Goal: Task Accomplishment & Management: Manage account settings

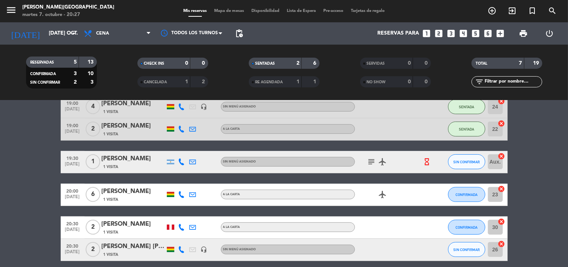
click at [175, 181] on div "19:00 [DATE] 4 [PERSON_NAME] Indaburu 1 Visita headset_mic Sin menú asignado SE…" at bounding box center [284, 195] width 447 height 198
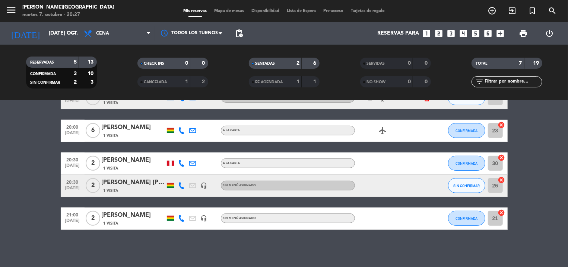
click at [221, 10] on span "Mapa de mesas" at bounding box center [228, 11] width 37 height 4
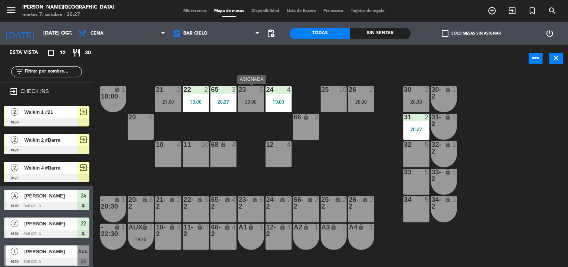
click at [251, 105] on div "20:00" at bounding box center [251, 101] width 26 height 5
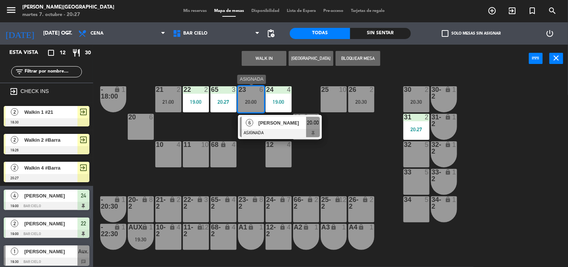
click at [259, 122] on span "[PERSON_NAME]" at bounding box center [282, 123] width 48 height 8
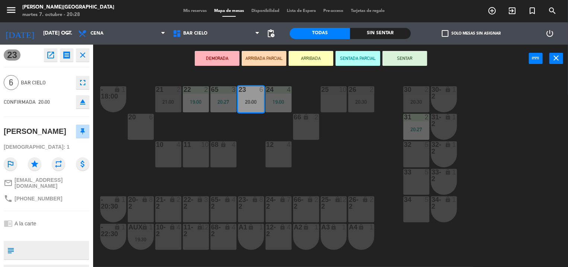
click at [399, 57] on button "SENTAR" at bounding box center [404, 58] width 45 height 15
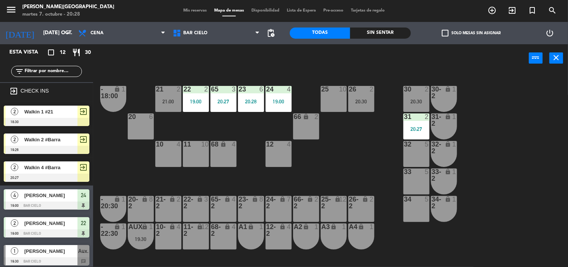
click at [263, 75] on div "21 2 21:00 22 2 19:00 23 6 20:28 24 4 19:00 25 10 26 2 20:30 30 2 20:30 65 3 20…" at bounding box center [333, 170] width 469 height 195
click at [182, 10] on span "Mis reservas" at bounding box center [194, 11] width 31 height 4
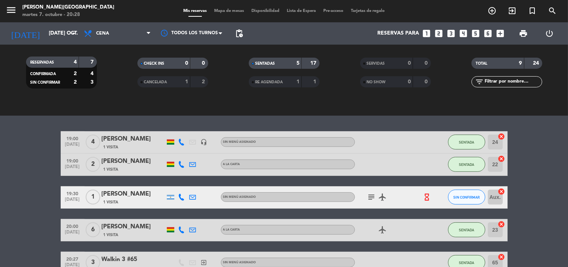
scroll to position [157, 0]
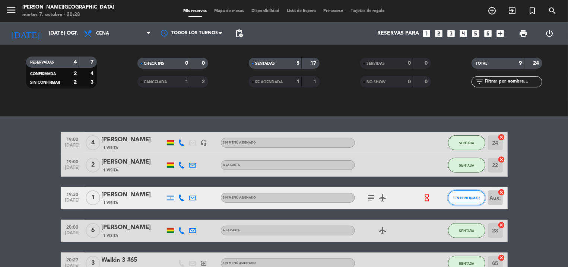
click at [461, 193] on button "SIN CONFIRMAR" at bounding box center [466, 198] width 37 height 15
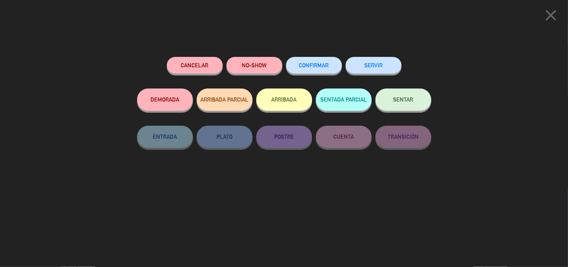
click at [247, 66] on button "NO-SHOW" at bounding box center [254, 65] width 56 height 17
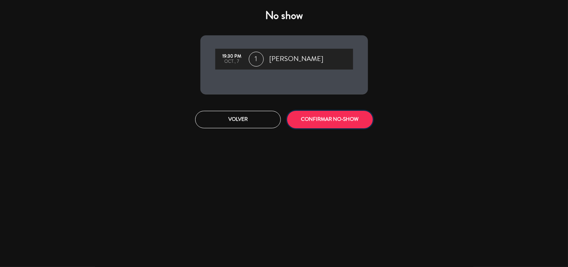
click at [305, 122] on button "CONFIRMAR NO-SHOW" at bounding box center [330, 119] width 86 height 17
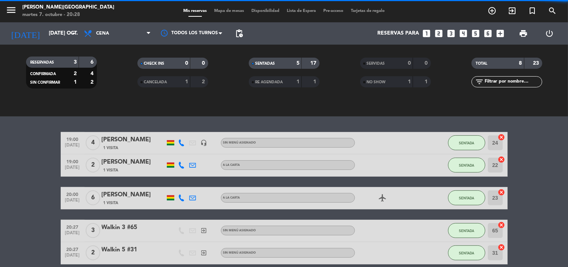
click at [219, 9] on div "Mis reservas Mapa de mesas Disponibilidad Lista de Espera Pre-acceso Tarjetas d…" at bounding box center [283, 11] width 209 height 7
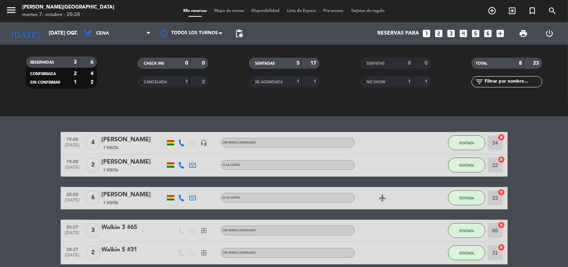
click at [219, 14] on div "Mis reservas Mapa de mesas Disponibilidad Lista de Espera Pre-acceso Tarjetas d…" at bounding box center [283, 11] width 209 height 7
click at [218, 10] on span "Mapa de mesas" at bounding box center [228, 11] width 37 height 4
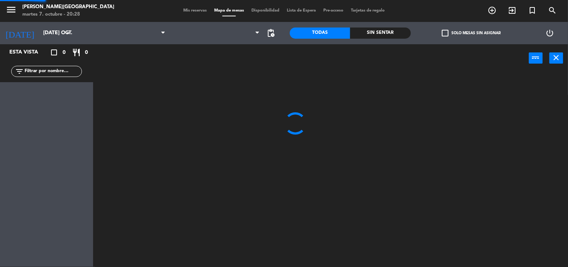
scroll to position [0, 0]
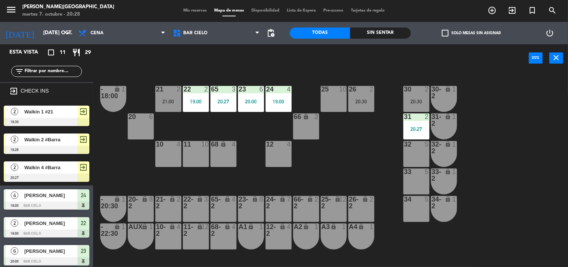
click at [266, 61] on div "power_input close" at bounding box center [311, 58] width 436 height 28
click at [204, 63] on div "power_input close" at bounding box center [311, 58] width 436 height 28
click at [283, 51] on div "power_input close" at bounding box center [311, 58] width 436 height 28
click at [270, 70] on div "power_input close" at bounding box center [311, 58] width 436 height 28
click at [189, 10] on span "Mis reservas" at bounding box center [194, 11] width 31 height 4
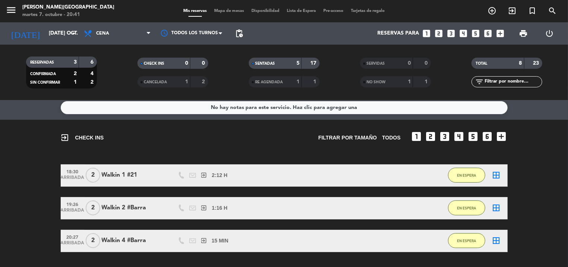
scroll to position [11, 0]
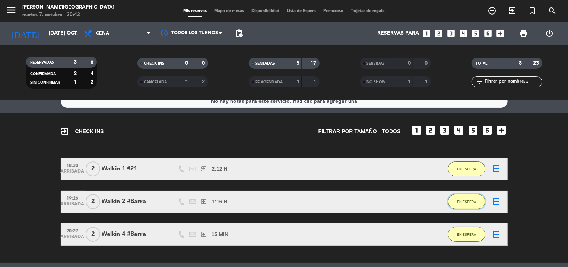
click at [467, 201] on span "EN ESPERA" at bounding box center [466, 202] width 19 height 4
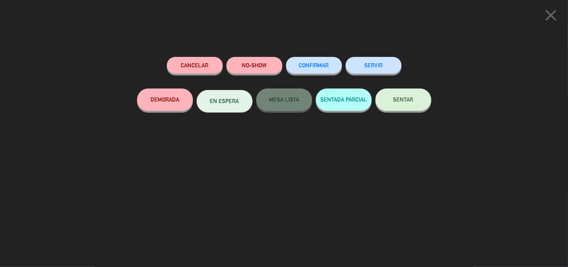
click at [357, 76] on div "SERVIR" at bounding box center [373, 73] width 56 height 32
click at [355, 61] on button "SERVIR" at bounding box center [373, 65] width 56 height 17
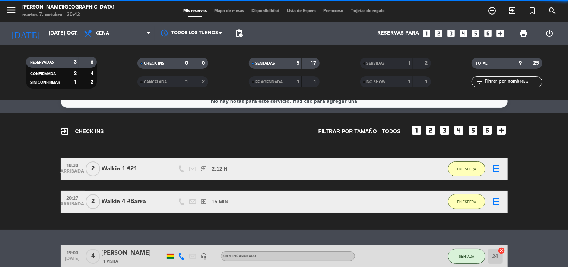
click at [220, 10] on span "Mapa de mesas" at bounding box center [228, 11] width 37 height 4
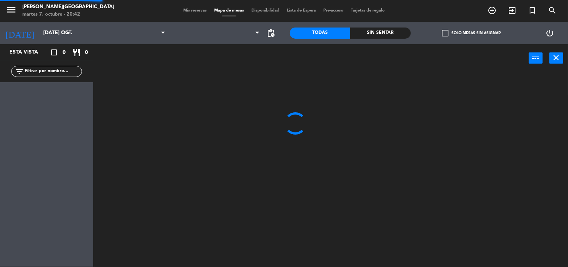
scroll to position [0, 0]
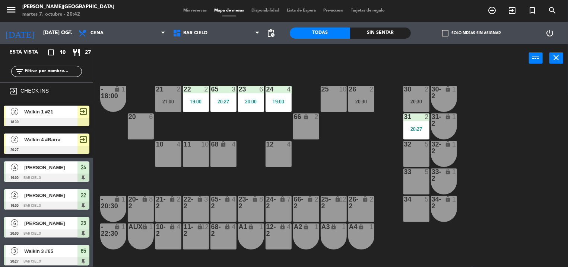
click at [276, 56] on div "power_input close" at bounding box center [311, 58] width 436 height 28
click at [285, 57] on div "power_input close" at bounding box center [311, 58] width 436 height 28
click at [279, 57] on div "power_input close" at bounding box center [311, 58] width 436 height 28
click at [189, 9] on span "Mis reservas" at bounding box center [194, 11] width 31 height 4
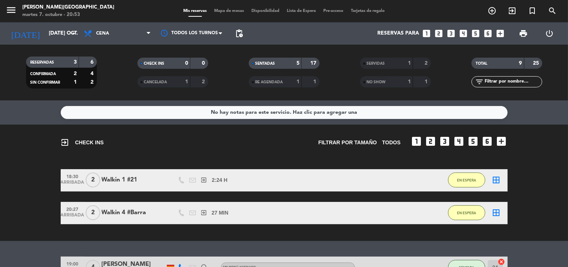
click at [222, 13] on span "Mapa de mesas" at bounding box center [228, 11] width 37 height 4
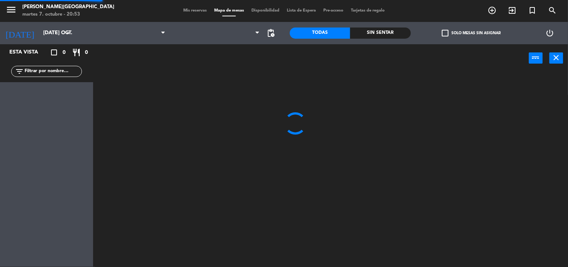
scroll to position [0, 0]
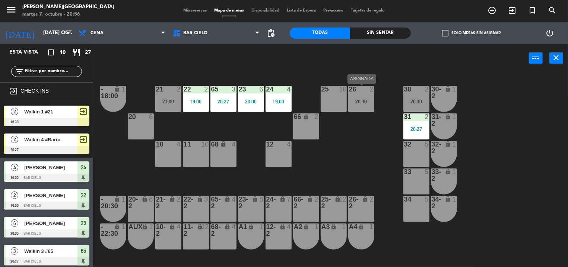
click at [360, 104] on div "20:30" at bounding box center [361, 101] width 26 height 5
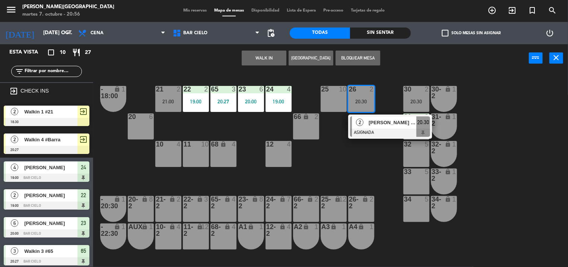
click at [360, 104] on div "20:30" at bounding box center [361, 101] width 26 height 5
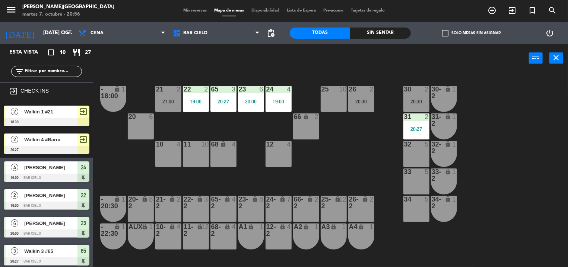
click at [387, 133] on div "21 2 21:00 22 2 19:00 23 6 20:00 24 4 19:00 25 10 26 2 20:30 30 2 20:30 65 3 20…" at bounding box center [333, 170] width 469 height 195
click at [374, 94] on div "21 2 21:00 22 2 19:00 23 6 20:00 24 4 19:00 25 10 26 2 20:30 30 2 20:30 65 3 20…" at bounding box center [333, 170] width 469 height 195
click at [364, 97] on div "26 2 20:30" at bounding box center [361, 99] width 26 height 26
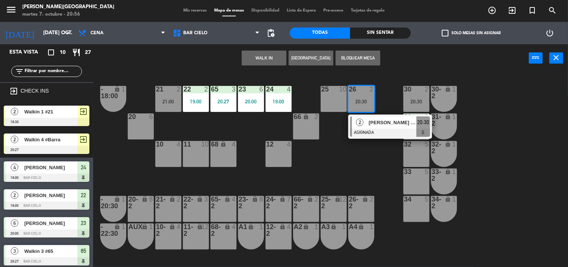
click at [364, 97] on div "26 2 20:30" at bounding box center [361, 99] width 26 height 26
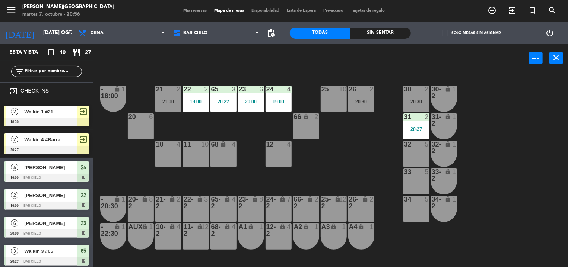
click at [418, 93] on div "30 2" at bounding box center [416, 89] width 26 height 7
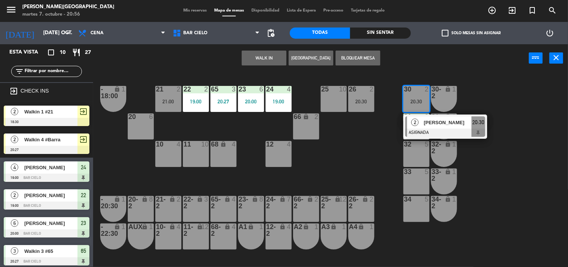
click at [382, 96] on div "21 2 21:00 22 2 19:00 23 6 20:00 24 4 19:00 25 10 26 2 20:30 30 2 20:30 2 [PERS…" at bounding box center [333, 170] width 469 height 195
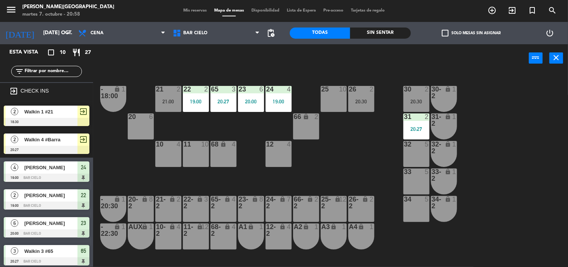
click at [334, 64] on div "power_input close" at bounding box center [311, 58] width 436 height 28
click at [161, 96] on div "21 2 21:00" at bounding box center [168, 99] width 26 height 26
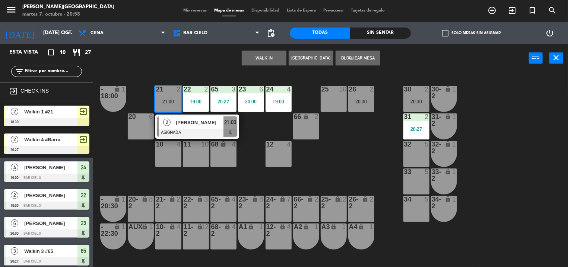
click at [161, 96] on div "21 2 21:00" at bounding box center [168, 99] width 26 height 26
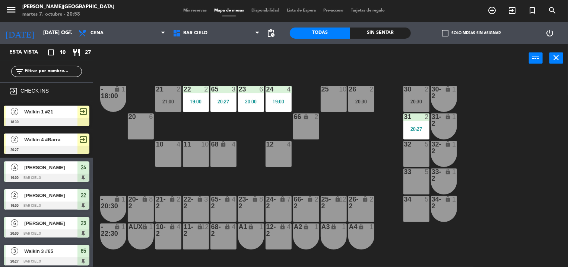
click at [189, 66] on div "power_input close" at bounding box center [311, 58] width 436 height 28
click at [168, 104] on div "21:00" at bounding box center [168, 101] width 26 height 5
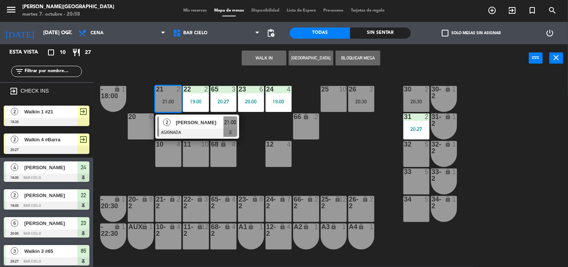
click at [168, 104] on div "21:00" at bounding box center [168, 101] width 26 height 5
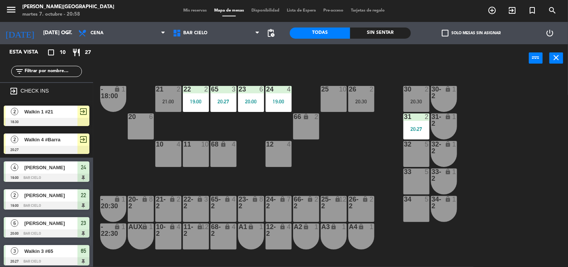
click at [360, 78] on div "21 2 21:00 22 2 19:00 23 6 20:00 24 4 19:00 25 10 26 2 20:30 30 2 20:30 65 3 20…" at bounding box center [333, 170] width 469 height 195
click at [281, 79] on div "21 2 21:00 22 2 19:00 23 6 20:00 24 4 19:00 25 10 26 2 20:30 30 2 20:30 65 3 20…" at bounding box center [333, 170] width 469 height 195
click at [156, 102] on div "21:00" at bounding box center [168, 101] width 26 height 5
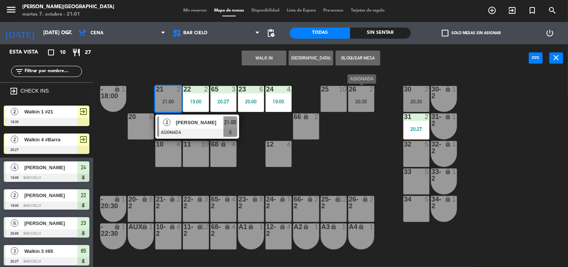
click at [363, 101] on div "20:30" at bounding box center [361, 101] width 26 height 5
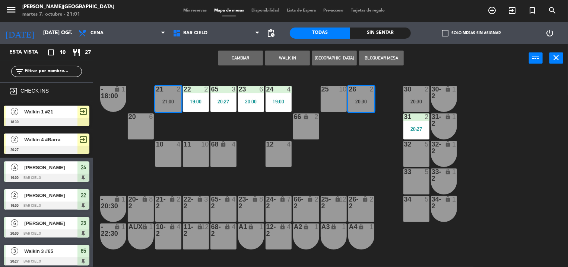
click at [228, 60] on button "Cambiar" at bounding box center [240, 58] width 45 height 15
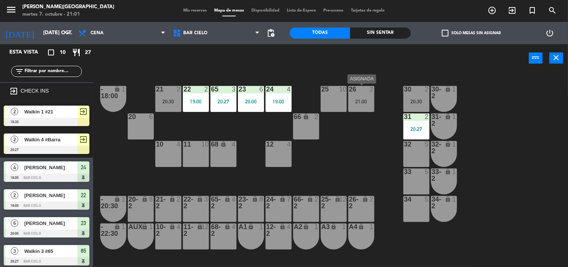
click at [357, 96] on div "26 2 21:00" at bounding box center [361, 99] width 26 height 26
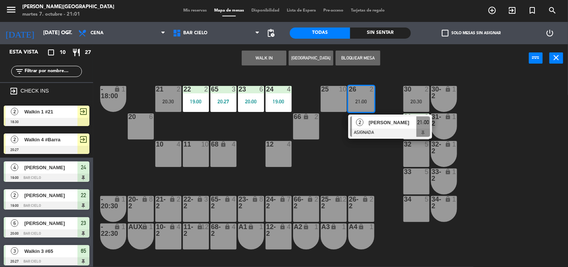
click at [372, 128] on div "[PERSON_NAME]" at bounding box center [392, 123] width 48 height 12
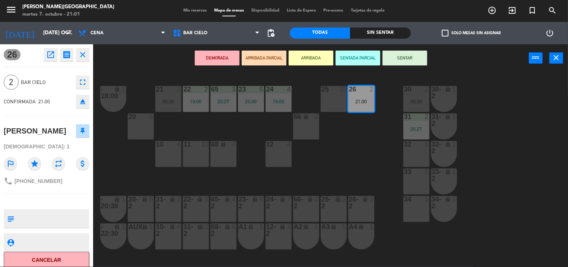
click at [390, 57] on button "SENTAR" at bounding box center [404, 58] width 45 height 15
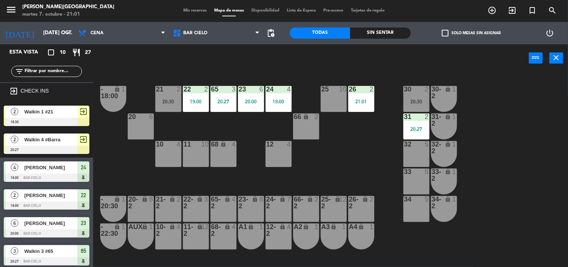
scroll to position [80, 0]
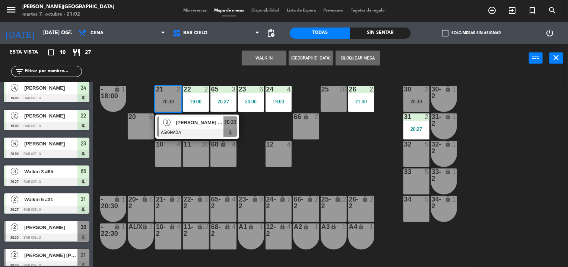
click at [177, 68] on div "WALK IN [GEOGRAPHIC_DATA] Bloquear Mesa power_input close" at bounding box center [311, 58] width 436 height 28
click at [155, 106] on div "21 2 20:30 2 [PERSON_NAME] [PERSON_NAME] ASIGNADA 20:30 22 2 19:00 23 6 20:00 2…" at bounding box center [333, 170] width 469 height 195
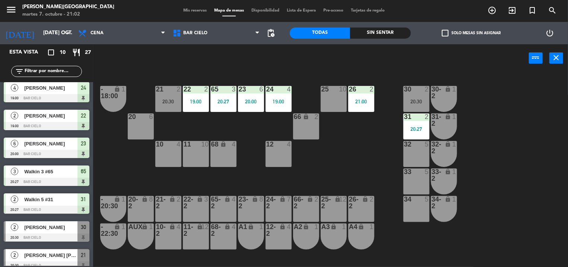
click at [192, 11] on span "Mis reservas" at bounding box center [194, 11] width 31 height 4
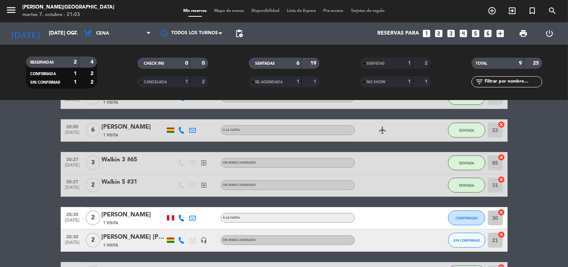
scroll to position [180, 0]
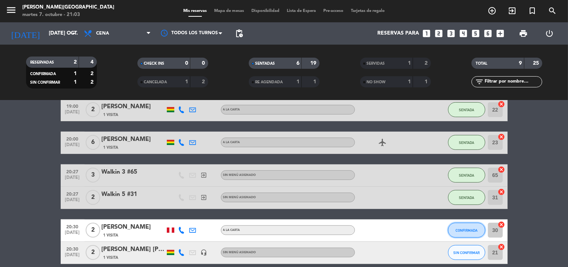
click at [474, 232] on span "CONFIRMADA" at bounding box center [466, 231] width 22 height 4
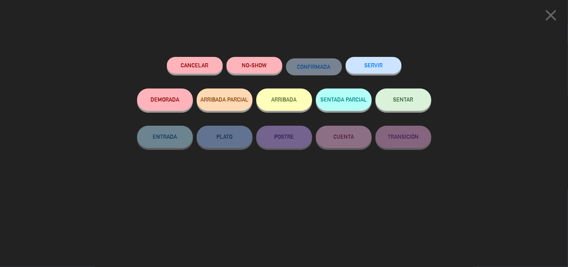
click at [255, 68] on button "NO-SHOW" at bounding box center [254, 65] width 56 height 17
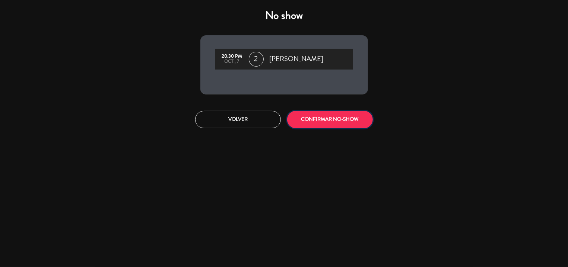
click at [299, 122] on button "CONFIRMAR NO-SHOW" at bounding box center [330, 119] width 86 height 17
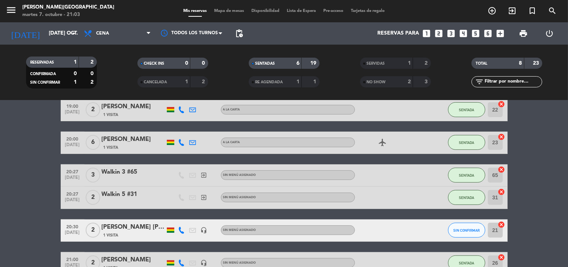
click at [220, 10] on span "Mapa de mesas" at bounding box center [228, 11] width 37 height 4
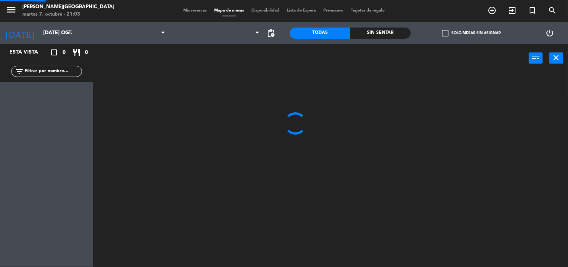
scroll to position [0, 0]
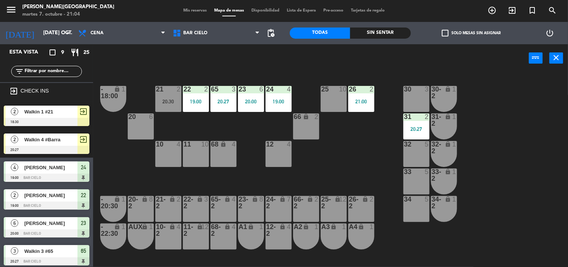
click at [189, 11] on span "Mis reservas" at bounding box center [194, 11] width 31 height 4
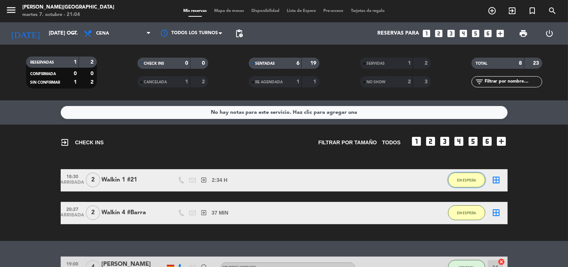
click at [464, 177] on button "EN ESPERA" at bounding box center [466, 180] width 37 height 15
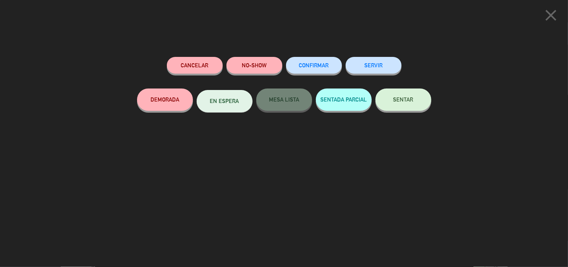
click at [363, 61] on button "SERVIR" at bounding box center [373, 65] width 56 height 17
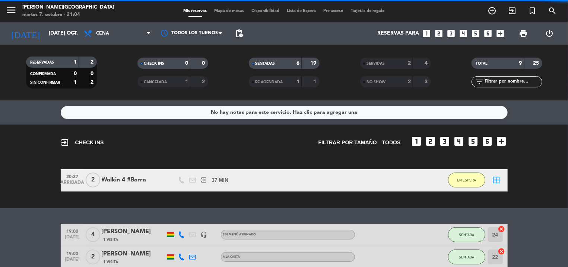
click at [222, 11] on span "Mapa de mesas" at bounding box center [228, 11] width 37 height 4
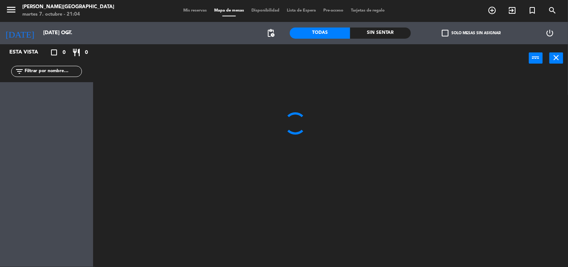
scroll to position [0, 0]
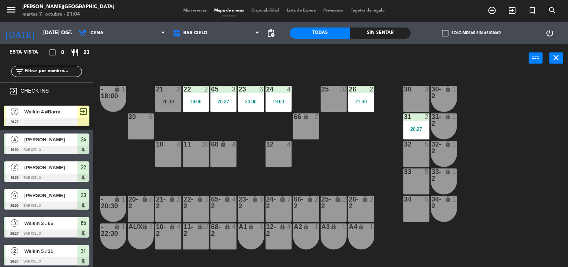
click at [247, 60] on div "power_input close" at bounding box center [311, 58] width 436 height 28
click at [164, 103] on div "20:30" at bounding box center [168, 101] width 26 height 5
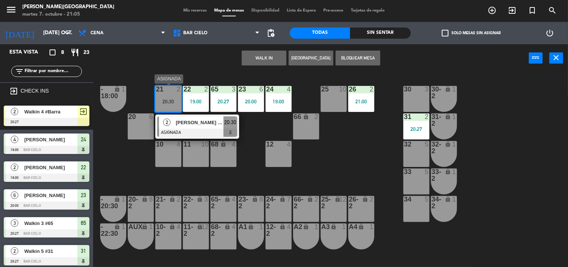
click at [203, 130] on div at bounding box center [197, 133] width 80 height 8
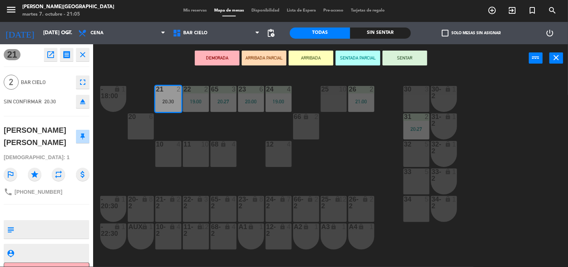
click at [407, 60] on button "SENTAR" at bounding box center [404, 58] width 45 height 15
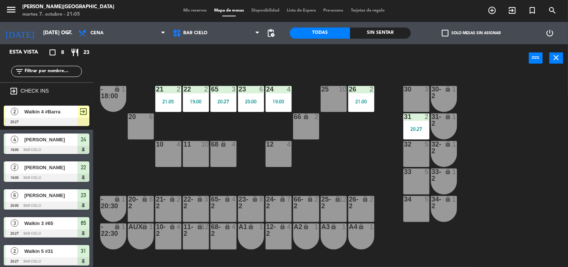
scroll to position [32, 0]
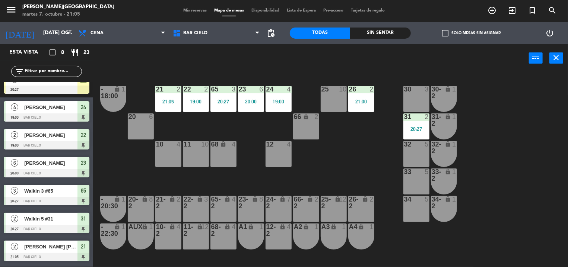
click at [278, 45] on div "power_input close" at bounding box center [311, 58] width 436 height 28
click at [257, 50] on div "power_input close" at bounding box center [311, 58] width 436 height 28
click at [192, 9] on span "Mis reservas" at bounding box center [194, 11] width 31 height 4
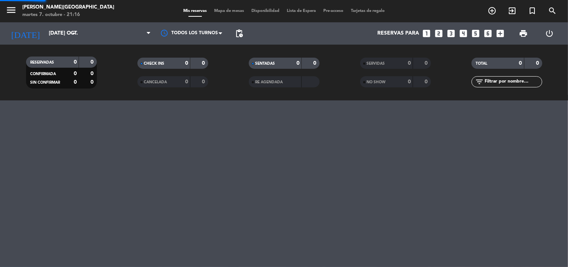
click at [192, 9] on span "Mis reservas" at bounding box center [194, 11] width 31 height 4
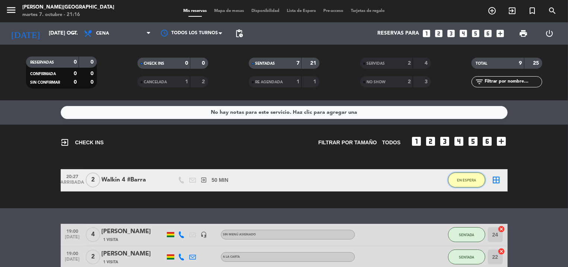
click at [475, 181] on span "EN ESPERA" at bounding box center [466, 180] width 19 height 4
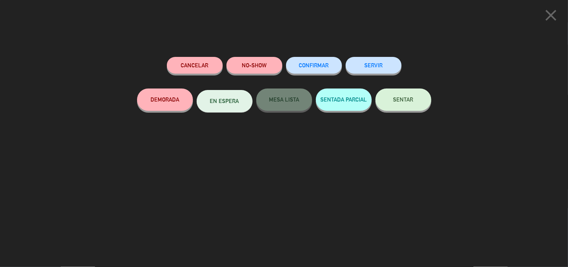
click at [357, 71] on button "SERVIR" at bounding box center [373, 65] width 56 height 17
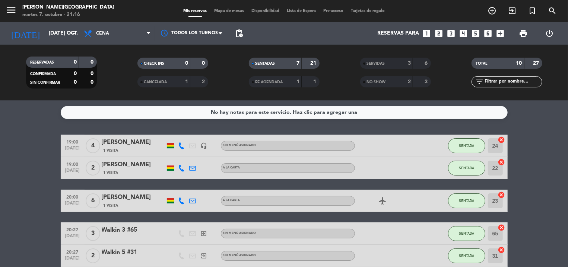
click at [224, 10] on span "Mapa de mesas" at bounding box center [228, 11] width 37 height 4
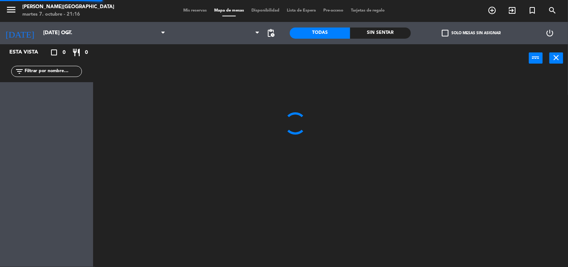
scroll to position [0, 0]
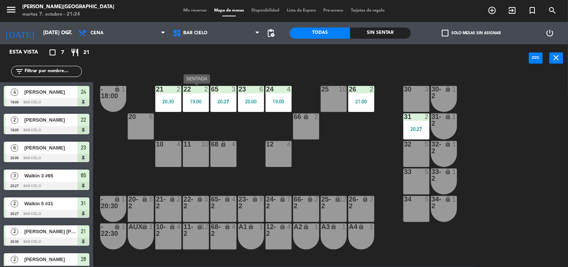
click at [189, 102] on div "19:00" at bounding box center [196, 101] width 26 height 5
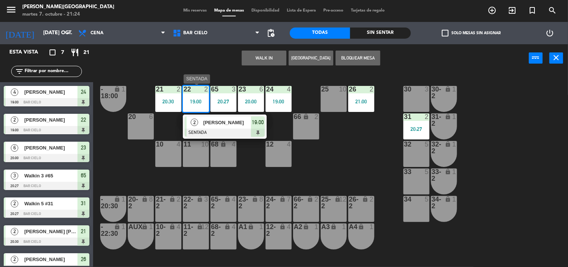
click at [224, 131] on div at bounding box center [225, 133] width 80 height 8
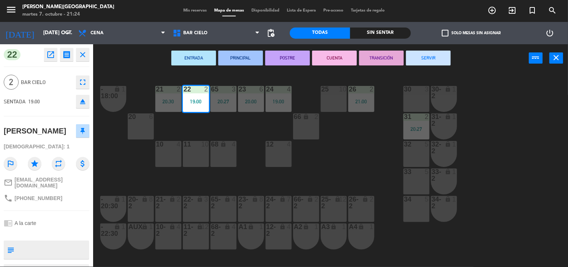
click at [412, 51] on button "SERVIR" at bounding box center [428, 58] width 45 height 15
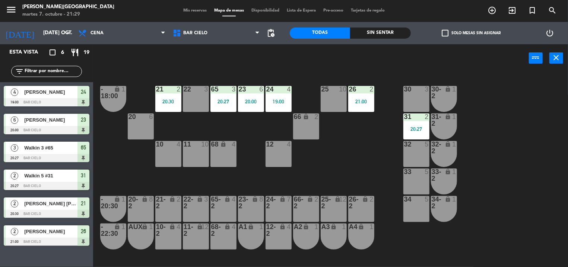
click at [217, 117] on div "21 2 20:30 22 3 23 6 20:00 24 4 19:00 25 10 26 2 21:00 30 3 65 3 20:27 - 18:00 …" at bounding box center [333, 170] width 469 height 195
click at [225, 103] on div "20:27" at bounding box center [223, 101] width 26 height 5
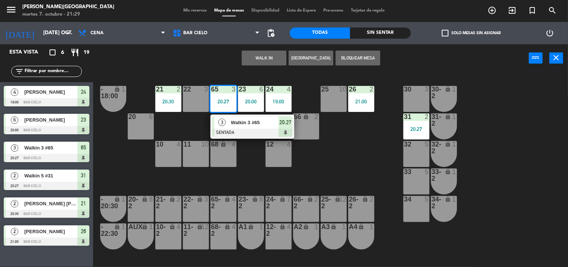
click at [235, 119] on span "Walkin 3 #65" at bounding box center [255, 123] width 48 height 8
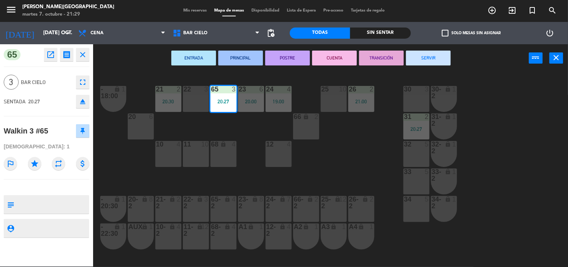
click at [334, 63] on button "CUENTA" at bounding box center [334, 58] width 45 height 15
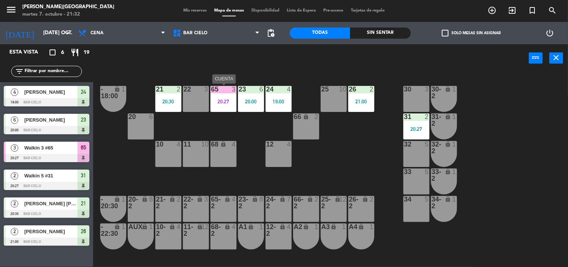
click at [224, 92] on div at bounding box center [223, 89] width 12 height 7
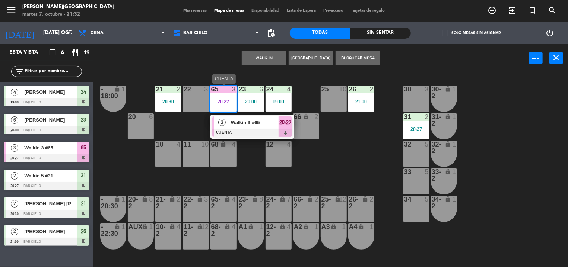
click at [241, 122] on span "Walkin 3 #65" at bounding box center [255, 123] width 48 height 8
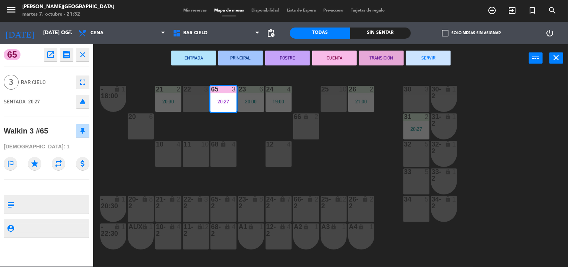
click at [413, 64] on button "SERVIR" at bounding box center [428, 58] width 45 height 15
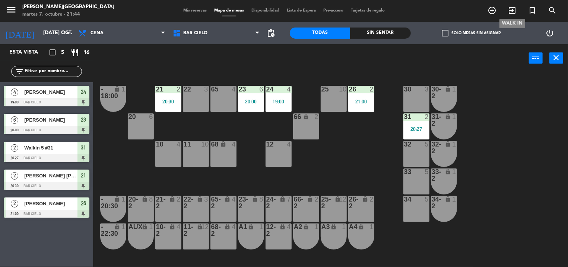
click at [509, 9] on icon "exit_to_app" at bounding box center [511, 10] width 9 height 9
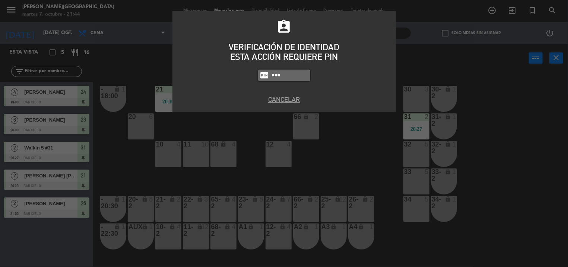
type input "5433"
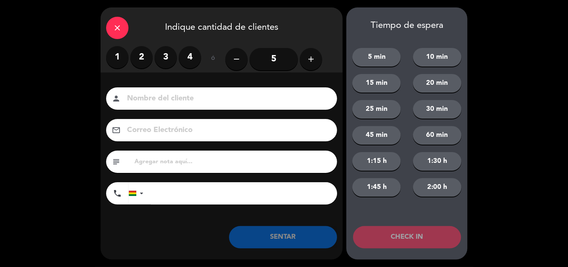
click at [140, 67] on label "2" at bounding box center [141, 57] width 22 height 22
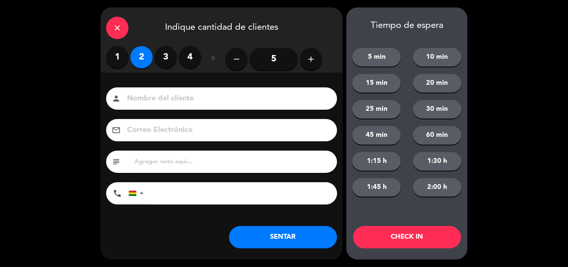
click at [141, 101] on input at bounding box center [226, 98] width 201 height 13
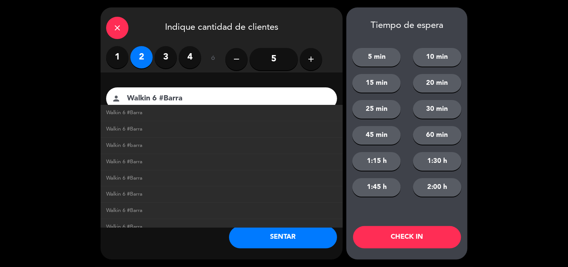
type input "Walkin 6 #Barra"
click at [253, 240] on button "SENTAR" at bounding box center [283, 237] width 108 height 22
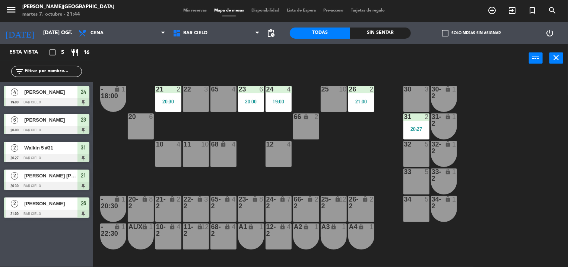
click at [265, 71] on div "power_input close" at bounding box center [311, 58] width 436 height 28
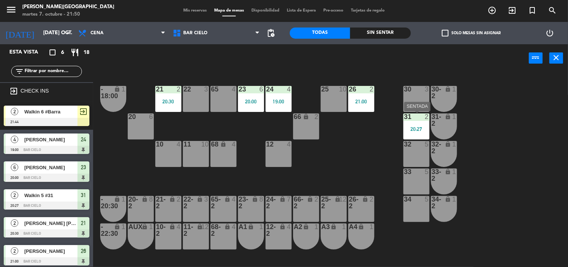
click at [420, 125] on div "31 2 20:27" at bounding box center [416, 127] width 26 height 26
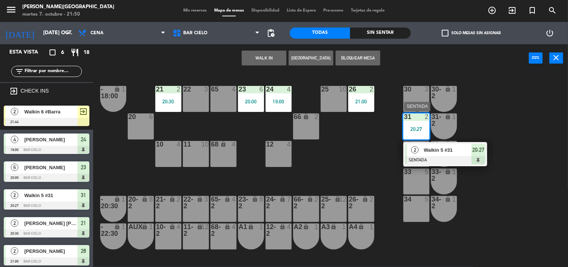
click at [430, 146] on div "Walkin 5 #31" at bounding box center [447, 150] width 48 height 12
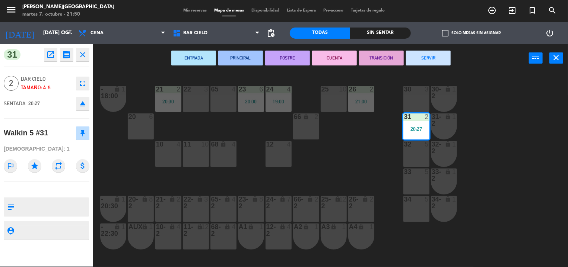
click at [423, 60] on button "SERVIR" at bounding box center [428, 58] width 45 height 15
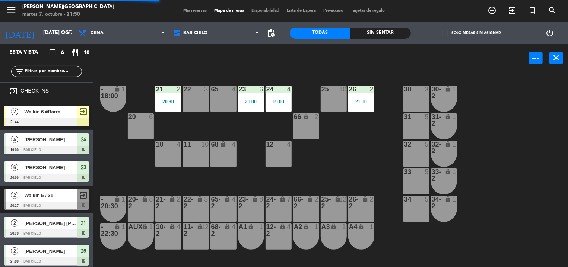
click at [243, 68] on div "power_input close" at bounding box center [311, 58] width 436 height 28
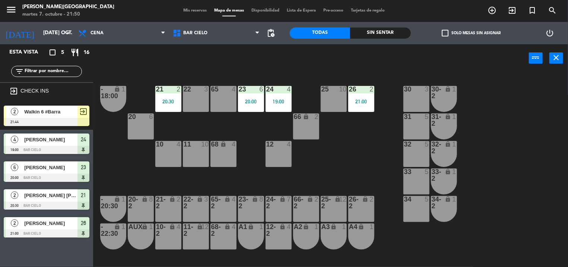
click at [277, 43] on div "pending_actions" at bounding box center [271, 33] width 15 height 22
click at [48, 29] on input "[DATE] oct." at bounding box center [74, 32] width 71 height 13
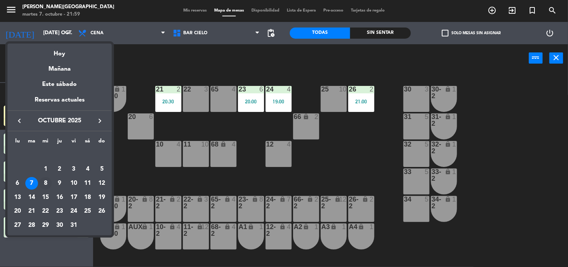
click at [45, 184] on div "8" at bounding box center [45, 183] width 13 height 13
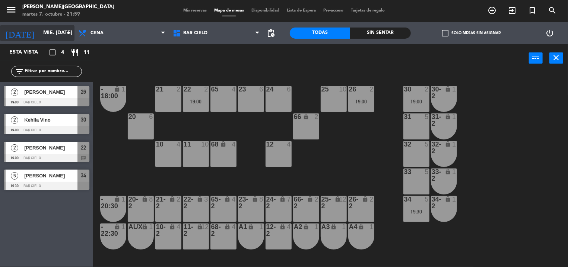
click at [47, 30] on input "mié. [DATE]" at bounding box center [74, 32] width 71 height 13
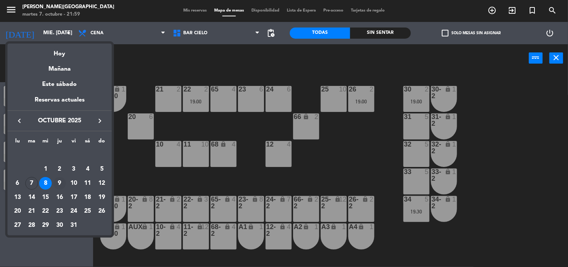
click at [60, 182] on div "9" at bounding box center [59, 183] width 13 height 13
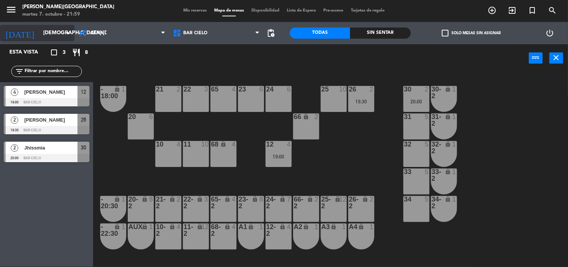
click at [46, 31] on input "[DEMOGRAPHIC_DATA] [DATE]" at bounding box center [74, 32] width 71 height 13
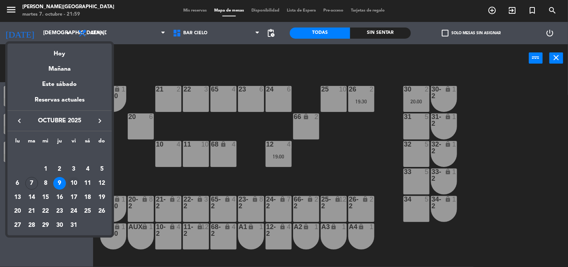
click at [73, 184] on div "10" at bounding box center [73, 183] width 13 height 13
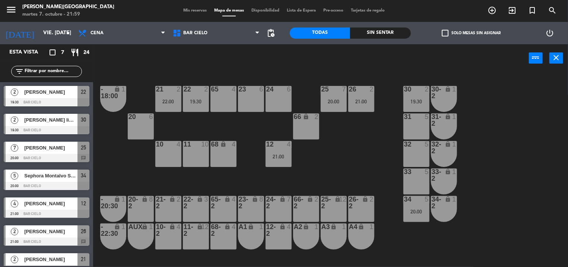
scroll to position [12, 0]
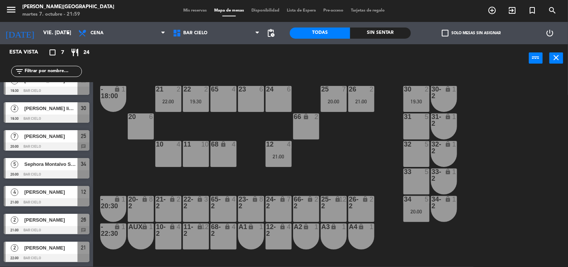
click at [110, 170] on div "21 2 22:00 22 2 19:30 23 6 24 6 25 7 20:00 26 2 21:00 30 2 19:30 65 4 - 18:00 l…" at bounding box center [333, 170] width 469 height 195
click at [46, 33] on input "vie. [DATE]" at bounding box center [74, 32] width 71 height 13
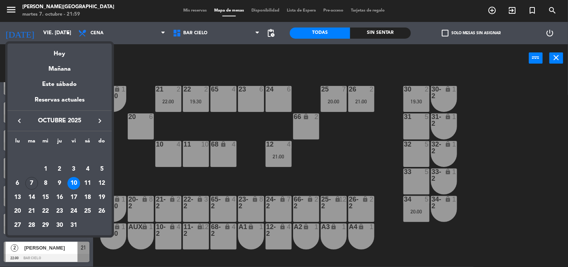
click at [131, 170] on div at bounding box center [284, 133] width 568 height 267
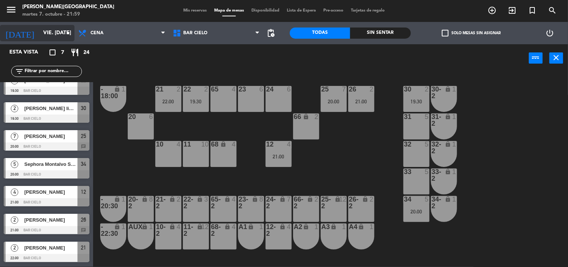
click at [52, 32] on input "vie. [DATE]" at bounding box center [74, 32] width 71 height 13
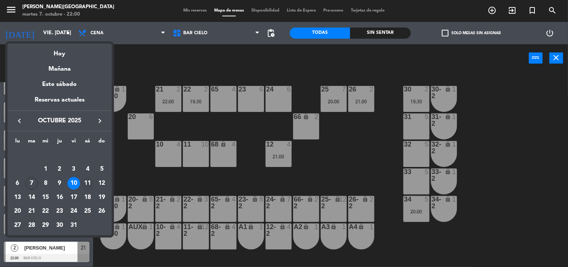
click at [89, 182] on div "11" at bounding box center [87, 183] width 13 height 13
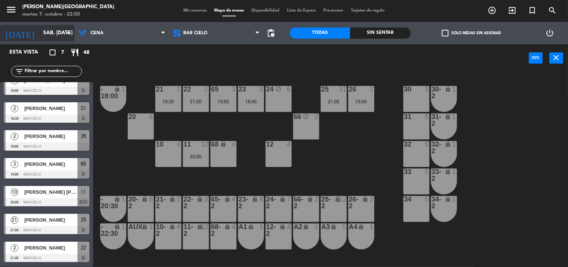
click at [39, 33] on input "sáb. [DATE]" at bounding box center [74, 32] width 71 height 13
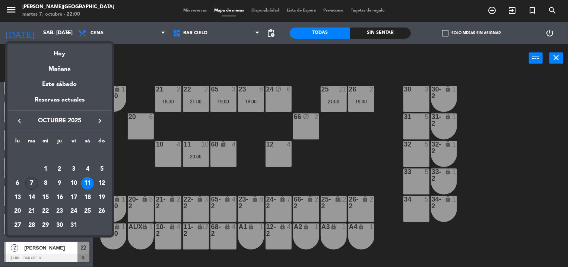
click at [31, 184] on div "7" at bounding box center [31, 183] width 13 height 13
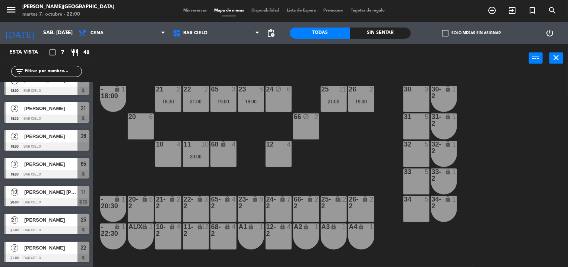
type input "[DATE] oct."
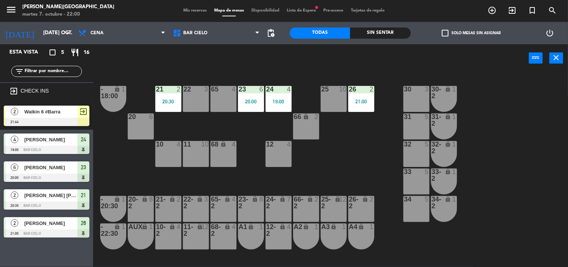
scroll to position [0, 0]
click at [299, 10] on span "Lista de Espera fiber_manual_record" at bounding box center [301, 11] width 36 height 4
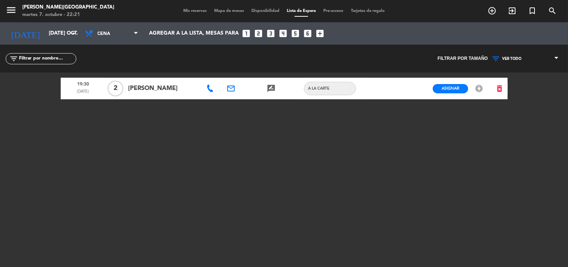
click at [211, 89] on icon at bounding box center [209, 88] width 7 height 7
click at [222, 10] on span "Mapa de mesas" at bounding box center [228, 11] width 37 height 4
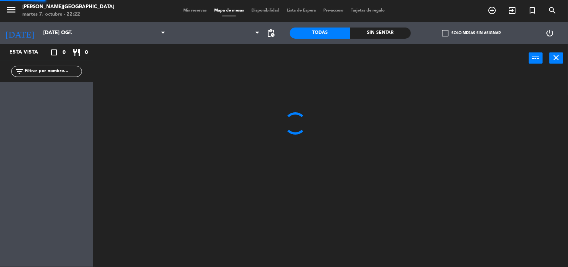
scroll to position [0, 0]
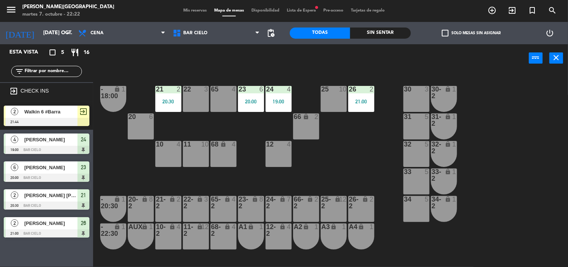
click at [206, 64] on div "power_input close" at bounding box center [311, 58] width 436 height 28
click at [184, 9] on span "Mis reservas" at bounding box center [194, 11] width 31 height 4
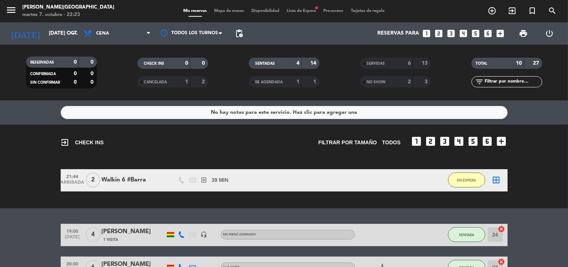
click at [217, 10] on span "Mapa de mesas" at bounding box center [228, 11] width 37 height 4
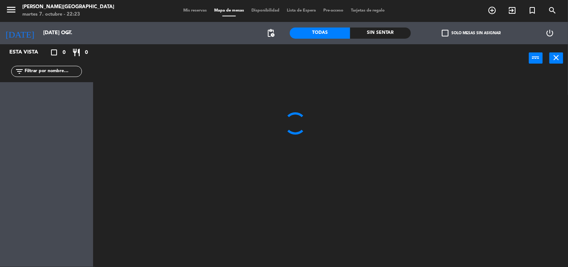
scroll to position [0, 0]
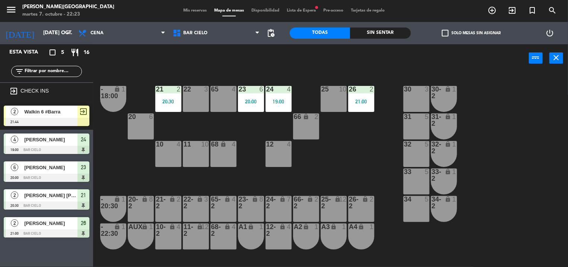
click at [266, 69] on div "power_input close" at bounding box center [311, 58] width 436 height 28
click at [277, 45] on div "power_input close" at bounding box center [311, 58] width 436 height 28
click at [258, 54] on div "power_input close" at bounding box center [311, 58] width 436 height 28
click at [314, 11] on span "Lista de Espera fiber_manual_record" at bounding box center [301, 11] width 36 height 4
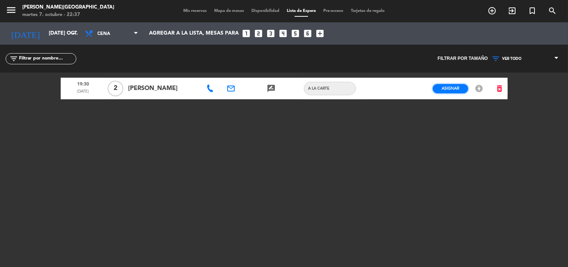
click at [442, 86] on button "Asignar" at bounding box center [450, 88] width 35 height 9
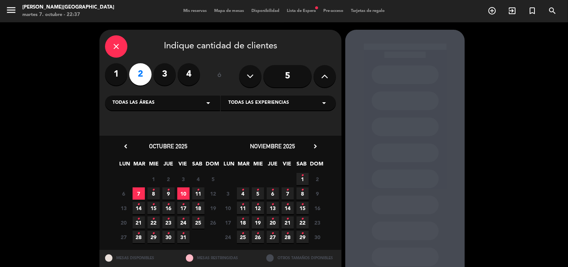
click at [138, 192] on span "7" at bounding box center [139, 194] width 12 height 12
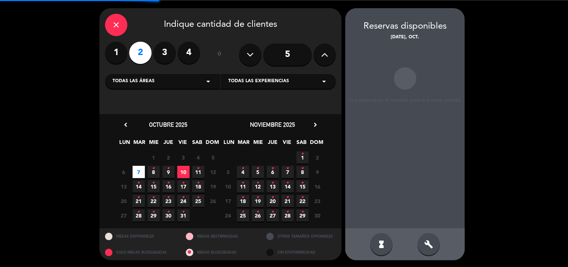
scroll to position [22, 0]
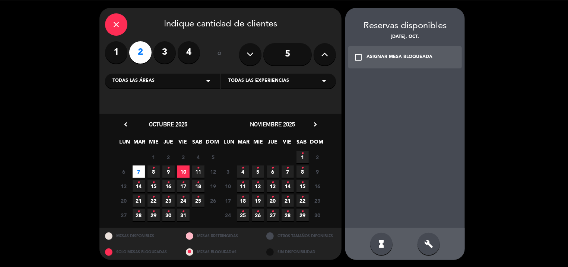
click at [376, 62] on div "check_box_outline_blank ASIGNAR MESA BLOQUEADA" at bounding box center [405, 57] width 114 height 22
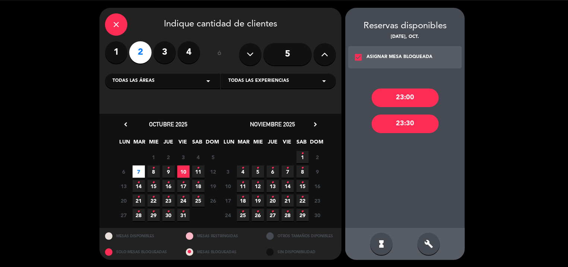
click at [398, 102] on div "23:00" at bounding box center [405, 98] width 67 height 19
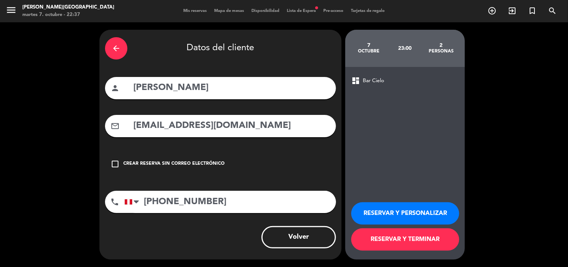
scroll to position [0, 0]
click at [385, 243] on button "RESERVAR Y TERMINAR" at bounding box center [405, 240] width 108 height 22
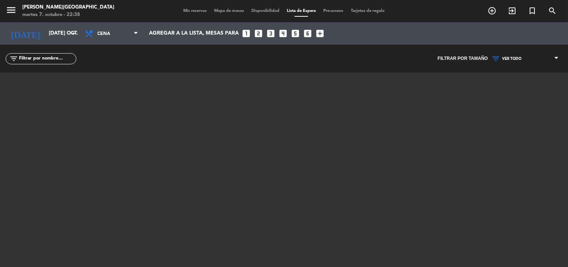
click at [226, 12] on span "Mapa de mesas" at bounding box center [228, 11] width 37 height 4
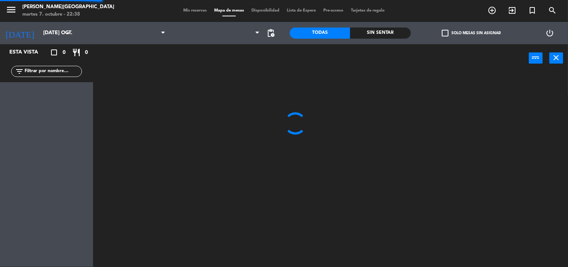
scroll to position [0, 0]
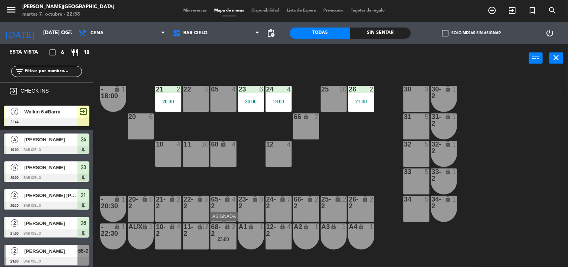
click at [220, 230] on div "lock" at bounding box center [223, 230] width 12 height 13
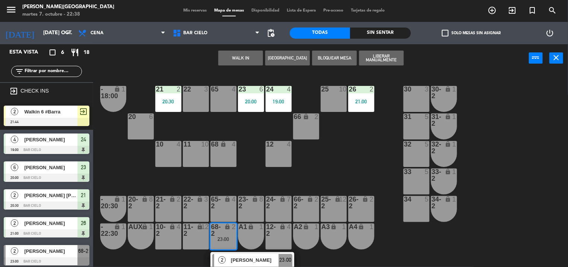
click at [243, 177] on div "21 2 20:30 22 3 23 6 20:00 24 4 19:00 25 10 26 2 21:00 30 3 65 4 - 18:00 lock 1…" at bounding box center [333, 170] width 469 height 195
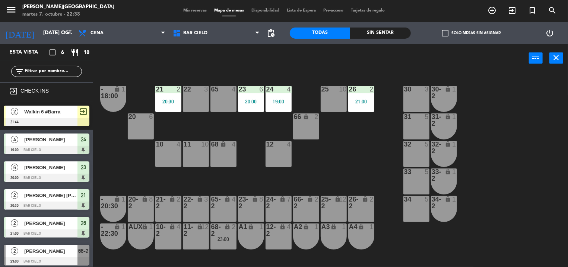
click at [194, 94] on div "22 3" at bounding box center [196, 99] width 26 height 26
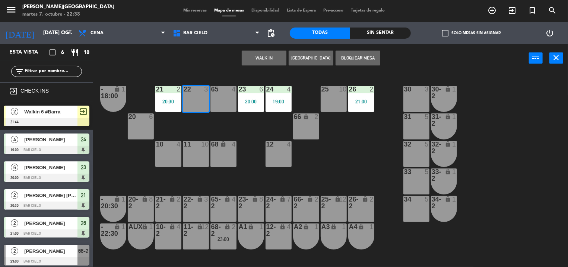
click at [257, 61] on button "WALK IN" at bounding box center [264, 58] width 45 height 15
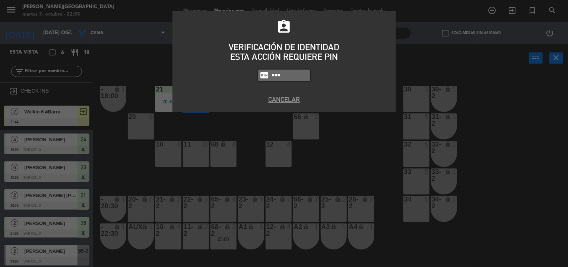
type input "5433"
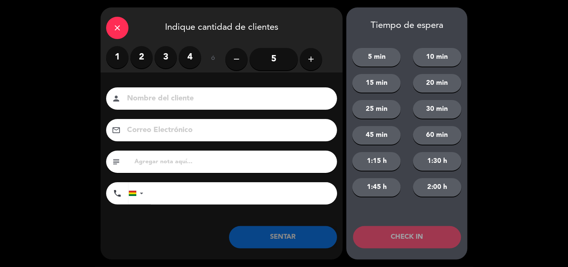
click at [144, 61] on label "2" at bounding box center [141, 57] width 22 height 22
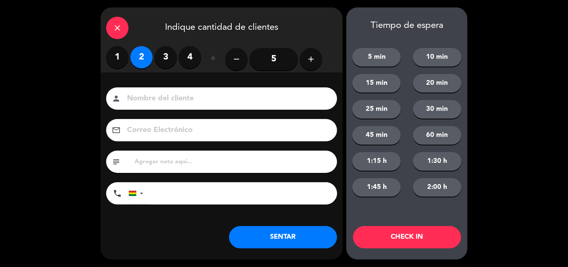
click at [142, 98] on input at bounding box center [226, 98] width 201 height 13
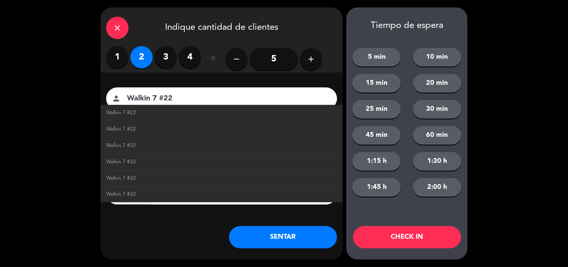
type input "Walkin 7 #22"
click at [249, 249] on div "close Indique cantidad de clientes 1 2 3 4 ó remove 5 add Nombre del cliente pe…" at bounding box center [222, 133] width 242 height 252
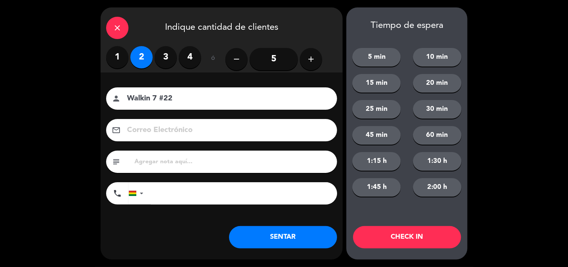
click at [249, 241] on button "SENTAR" at bounding box center [283, 237] width 108 height 22
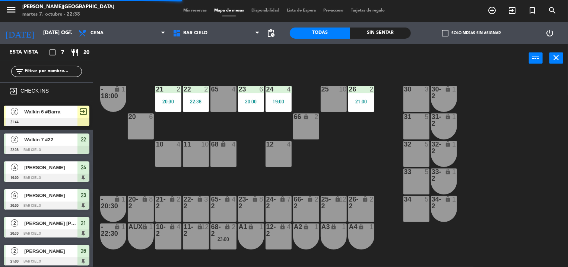
click at [410, 99] on div "30 3" at bounding box center [416, 99] width 26 height 26
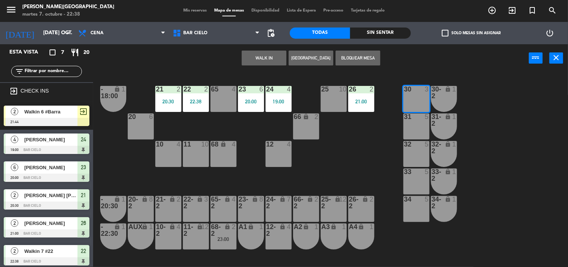
click at [248, 143] on div "21 2 20:30 22 2 22:38 23 6 20:00 24 4 19:00 25 10 26 2 21:00 30 3 65 4 - 18:00 …" at bounding box center [333, 170] width 469 height 195
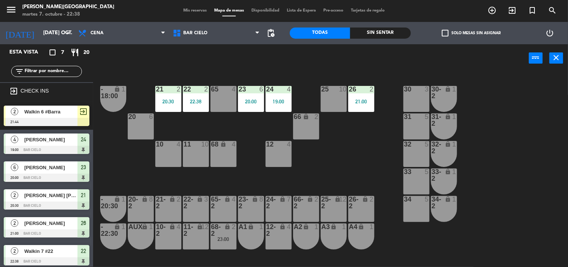
click at [331, 105] on div "25 10" at bounding box center [334, 99] width 26 height 26
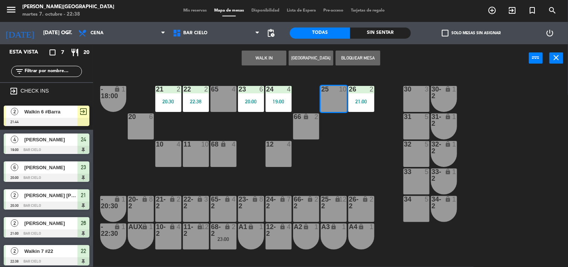
click at [252, 57] on button "WALK IN" at bounding box center [264, 58] width 45 height 15
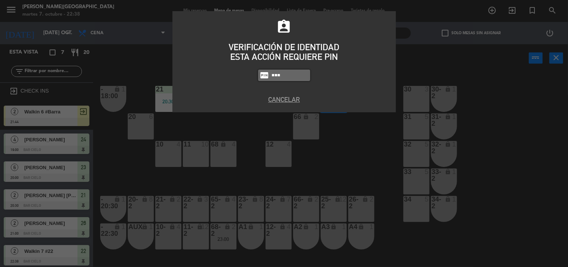
type input "5433"
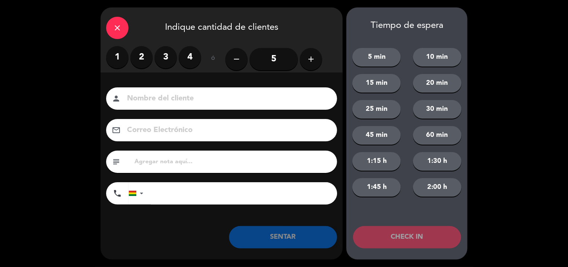
click at [287, 55] on input "5" at bounding box center [273, 59] width 48 height 22
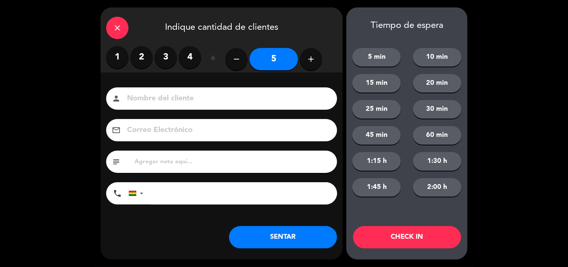
click at [227, 95] on input at bounding box center [226, 98] width 201 height 13
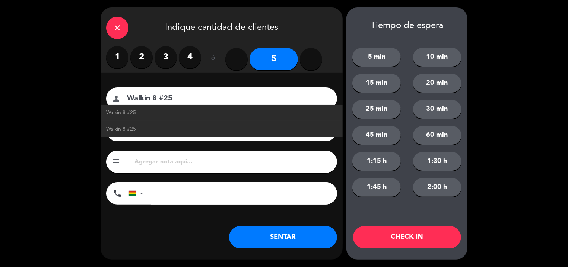
type input "Walkin 8 #25"
click at [292, 243] on button "SENTAR" at bounding box center [283, 237] width 108 height 22
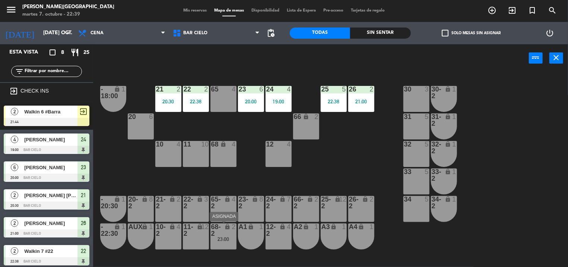
click at [221, 226] on div "lock" at bounding box center [223, 230] width 12 height 13
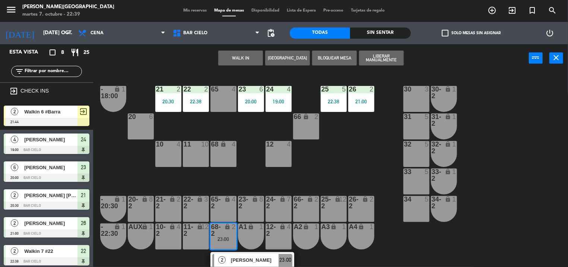
click at [414, 89] on div at bounding box center [416, 89] width 12 height 7
click at [258, 54] on button "Mover" at bounding box center [240, 58] width 45 height 15
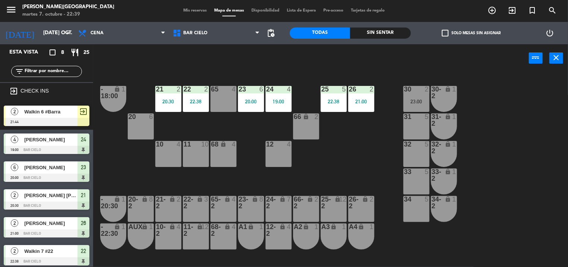
click at [258, 54] on div "power_input close" at bounding box center [311, 58] width 436 height 28
click at [235, 59] on div "power_input close" at bounding box center [311, 58] width 436 height 28
click at [404, 105] on div "30 2 23:00" at bounding box center [416, 99] width 26 height 26
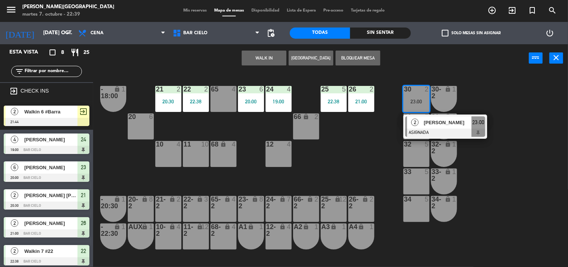
click at [375, 83] on div "21 2 20:30 22 2 22:38 23 6 20:00 24 4 19:00 25 5 22:38 26 2 21:00 30 2 23:00 2 …" at bounding box center [333, 170] width 469 height 195
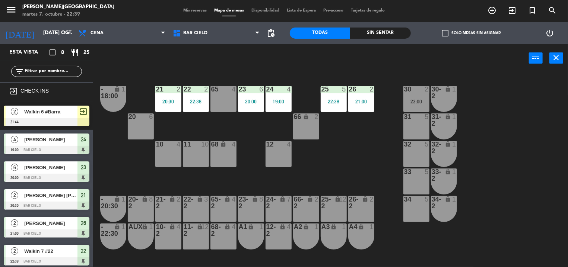
click at [179, 8] on div "Mis reservas Mapa de mesas Disponibilidad Lista de Espera Pre-acceso Tarjetas d…" at bounding box center [283, 10] width 209 height 7
click at [179, 9] on span "Mis reservas" at bounding box center [194, 11] width 31 height 4
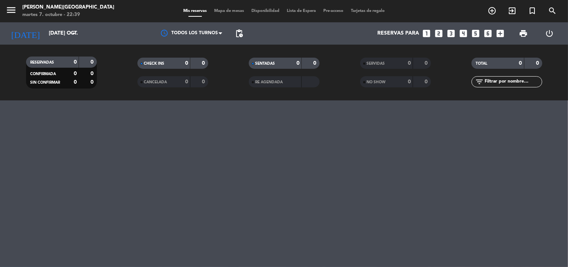
click at [179, 9] on div "Mis reservas Mapa de mesas Disponibilidad Lista de Espera Pre-acceso Tarjetas d…" at bounding box center [283, 11] width 209 height 7
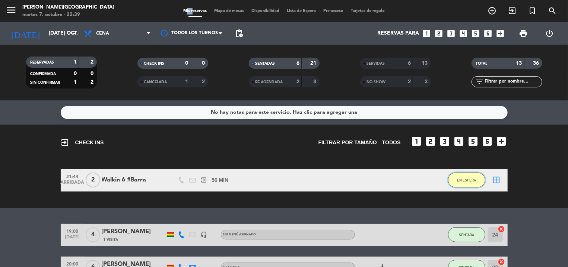
click at [461, 182] on span "EN ESPERA" at bounding box center [466, 180] width 19 height 4
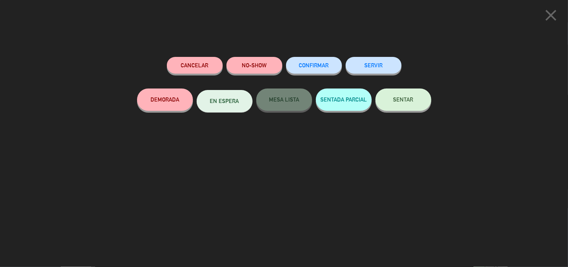
click at [379, 64] on button "SERVIR" at bounding box center [373, 65] width 56 height 17
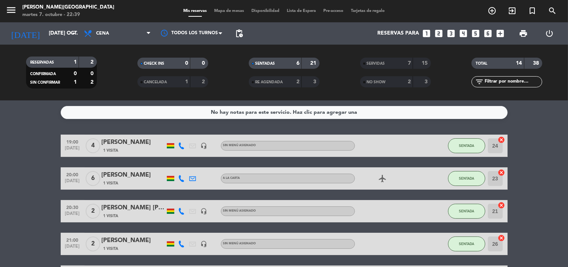
click at [220, 11] on span "Mapa de mesas" at bounding box center [228, 11] width 37 height 4
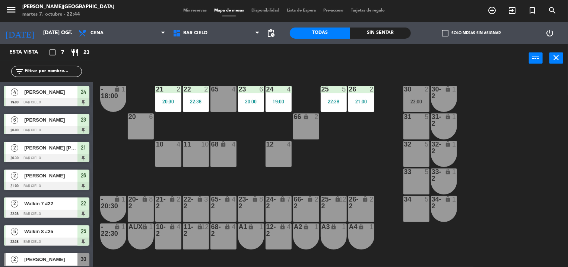
click at [216, 56] on div "power_input close" at bounding box center [311, 58] width 436 height 28
click at [423, 94] on div "30 2 23:00" at bounding box center [416, 99] width 26 height 26
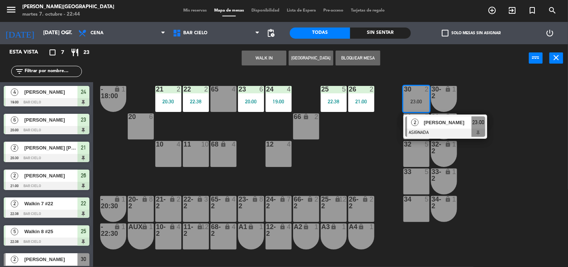
click at [423, 94] on div "30 2 23:00" at bounding box center [416, 99] width 26 height 26
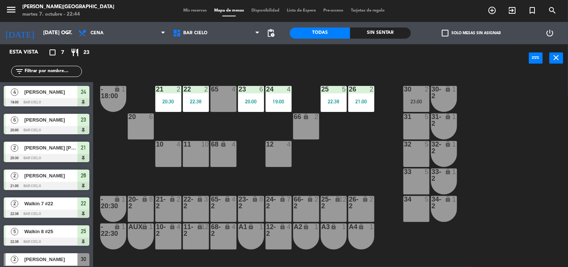
click at [214, 64] on div "power_input close" at bounding box center [311, 58] width 436 height 28
click at [254, 69] on div "power_input close" at bounding box center [311, 58] width 436 height 28
click at [421, 96] on div "30 2 23:00" at bounding box center [416, 99] width 26 height 26
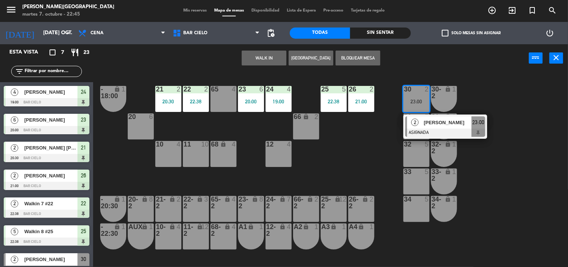
click at [227, 86] on div at bounding box center [223, 89] width 12 height 7
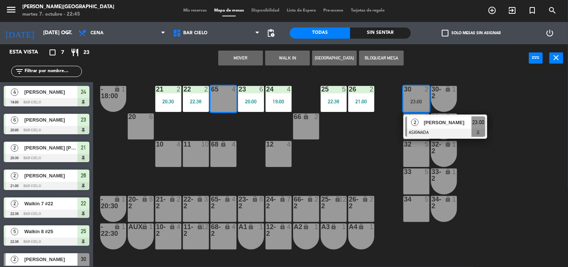
click at [239, 59] on button "Mover" at bounding box center [240, 58] width 45 height 15
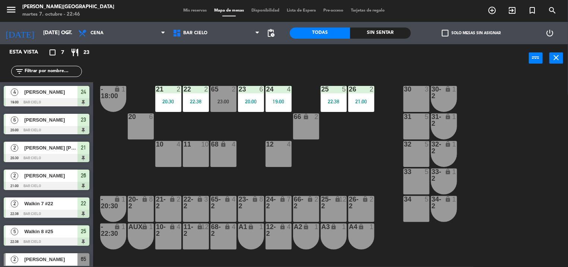
click at [420, 94] on div "30 3" at bounding box center [416, 99] width 26 height 26
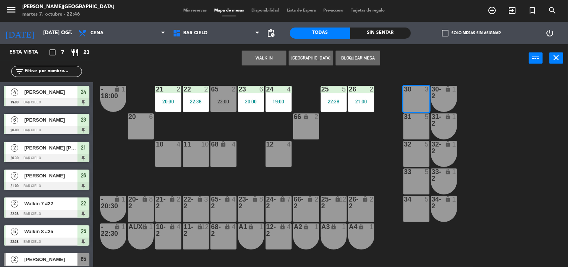
click at [255, 59] on button "WALK IN" at bounding box center [264, 58] width 45 height 15
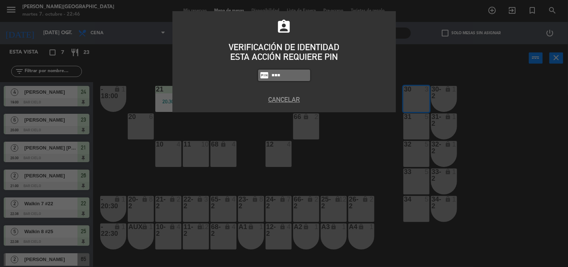
type input "5433"
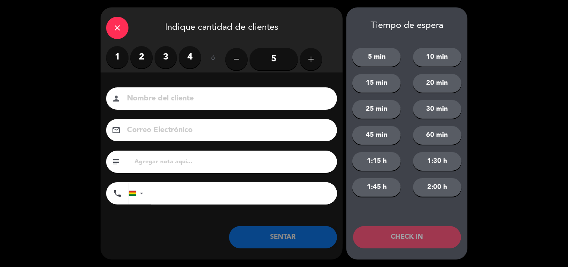
click at [121, 62] on label "1" at bounding box center [117, 57] width 22 height 22
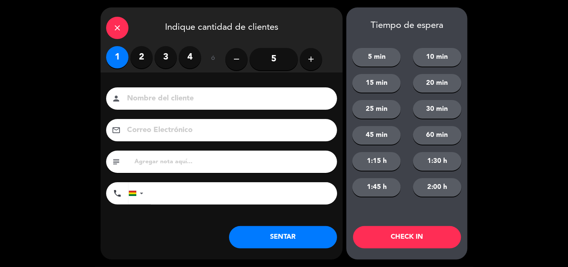
click at [134, 101] on input at bounding box center [226, 98] width 201 height 13
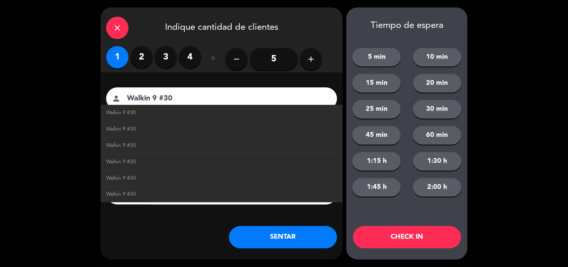
type input "Walkin 9 #30"
click at [277, 240] on button "SENTAR" at bounding box center [283, 237] width 108 height 22
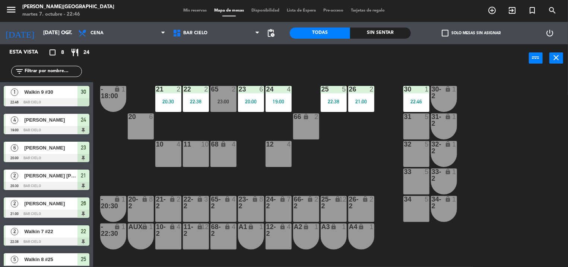
click at [264, 71] on div "power_input close" at bounding box center [311, 58] width 436 height 28
click at [288, 65] on div "power_input close" at bounding box center [311, 58] width 436 height 28
click at [215, 65] on div "power_input close" at bounding box center [311, 58] width 436 height 28
click at [184, 107] on div "22 2 22:38" at bounding box center [196, 99] width 26 height 26
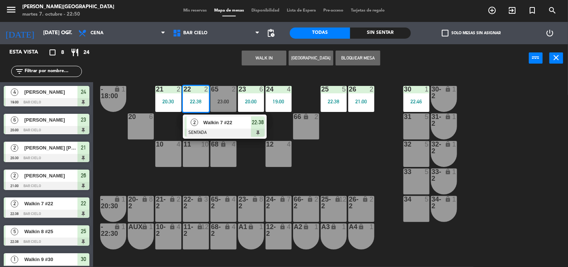
click at [184, 107] on div "22 2 22:38" at bounding box center [196, 99] width 26 height 26
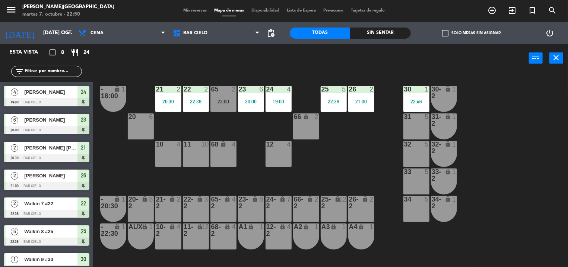
click at [206, 100] on div "22:38" at bounding box center [196, 101] width 26 height 5
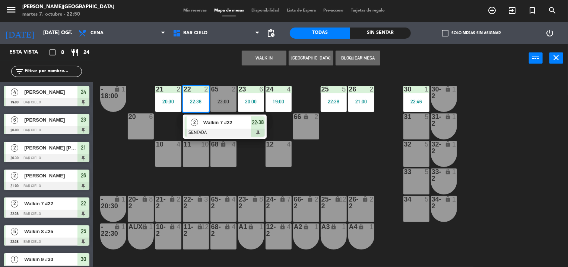
click at [207, 76] on div "21 2 20:30 22 2 22:38 2 Walkin 7 #22 SENTADA 22:38 23 6 20:00 24 4 19:00 25 5 2…" at bounding box center [333, 170] width 469 height 195
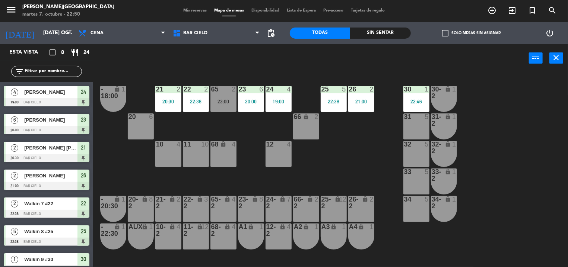
click at [221, 99] on div "23:00" at bounding box center [223, 101] width 26 height 5
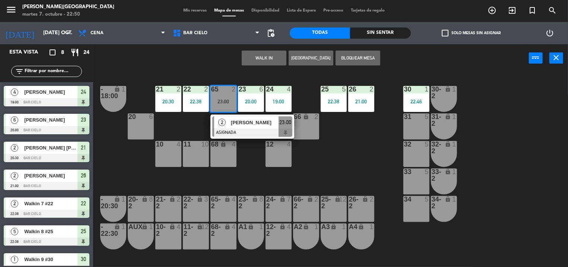
click at [221, 99] on div "23:00" at bounding box center [223, 101] width 26 height 5
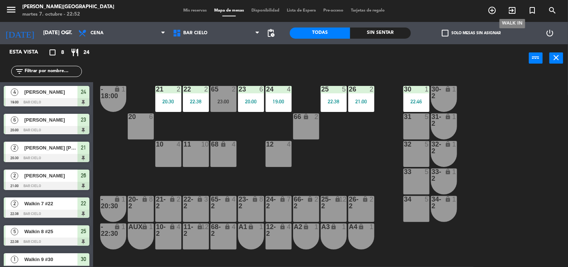
click at [513, 5] on span "exit_to_app" at bounding box center [512, 10] width 20 height 13
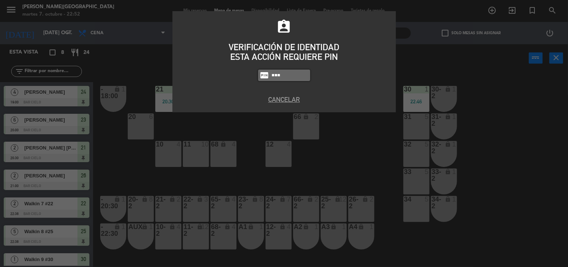
type input "5433"
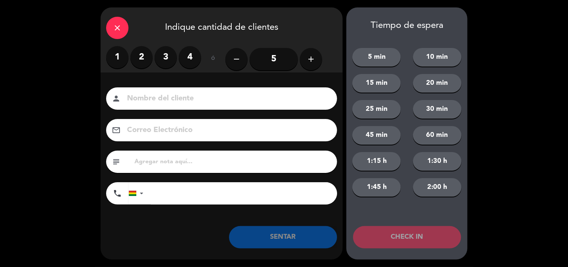
click at [139, 52] on label "2" at bounding box center [141, 57] width 22 height 22
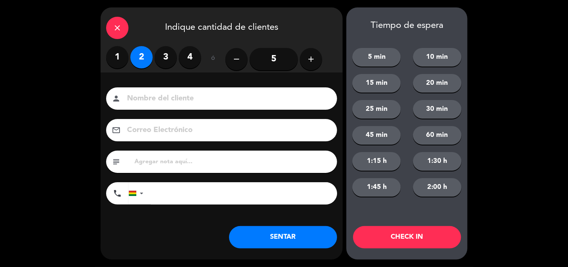
click at [138, 95] on input at bounding box center [226, 98] width 201 height 13
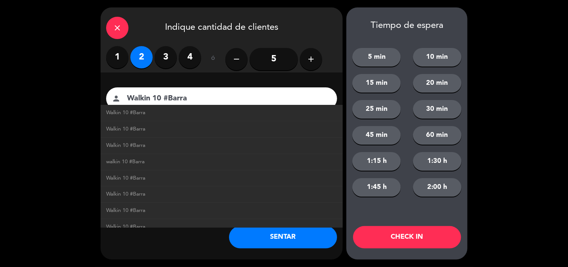
type input "Walkin 10 #Barra"
click at [269, 242] on button "SENTAR" at bounding box center [283, 237] width 108 height 22
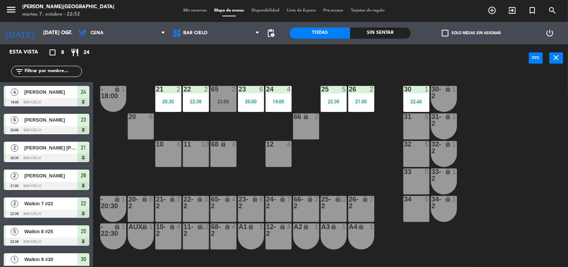
click at [284, 149] on div "12 4" at bounding box center [278, 154] width 26 height 26
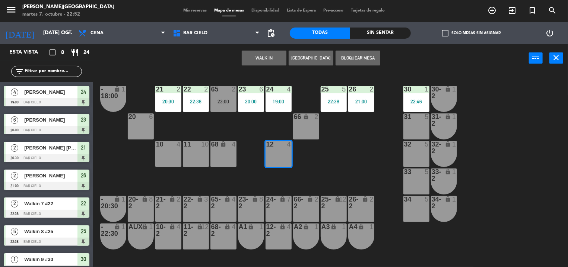
click at [256, 57] on button "WALK IN" at bounding box center [264, 58] width 45 height 15
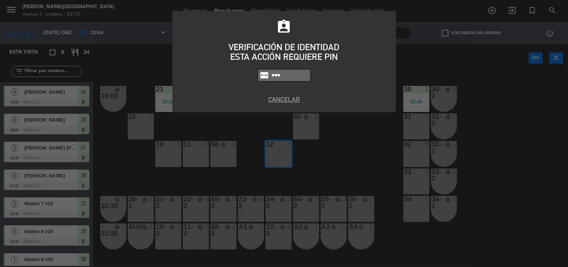
type input "5433"
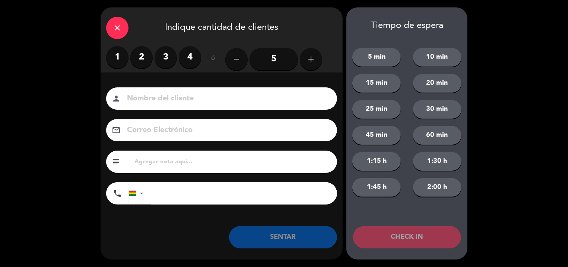
click at [134, 54] on label "2" at bounding box center [141, 57] width 22 height 22
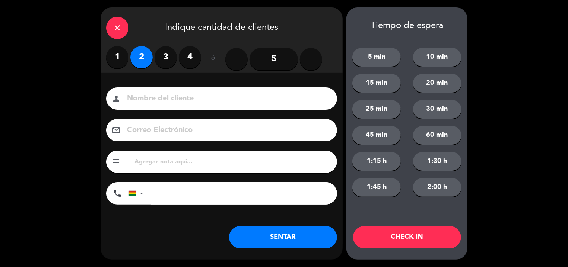
click at [140, 100] on input at bounding box center [226, 98] width 201 height 13
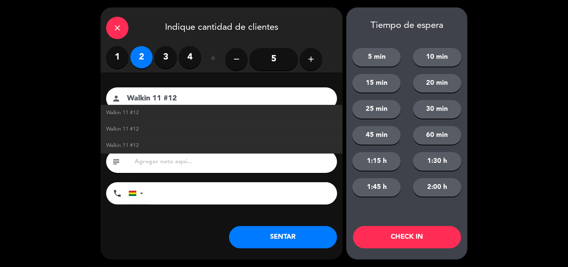
type input "Walkin 11 #12"
click at [243, 241] on button "SENTAR" at bounding box center [283, 237] width 108 height 22
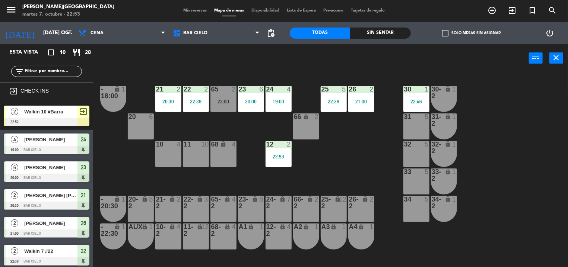
click at [247, 74] on div "21 2 20:30 22 2 22:38 23 6 20:00 24 4 19:00 25 5 22:38 26 2 21:00 30 1 22:46 65…" at bounding box center [333, 170] width 469 height 195
click at [206, 113] on div "21 2 20:30 22 2 22:38 23 6 20:00 24 4 19:00 25 5 22:38 26 2 21:00 30 1 22:46 65…" at bounding box center [333, 170] width 469 height 195
click at [216, 108] on div "65 2 23:00" at bounding box center [223, 99] width 26 height 26
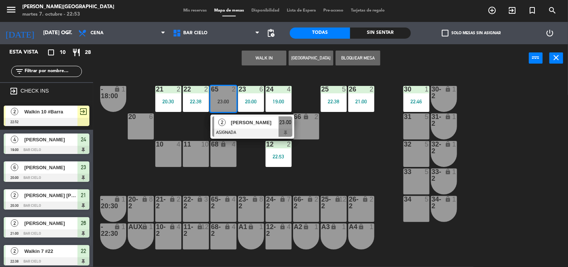
click at [188, 58] on div "WALK IN [GEOGRAPHIC_DATA] Bloquear Mesa power_input close" at bounding box center [311, 58] width 436 height 28
click at [220, 97] on div "65 2 23:00" at bounding box center [223, 99] width 26 height 26
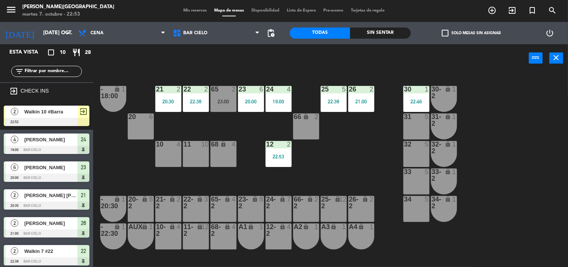
click at [219, 97] on div "65 2 23:00" at bounding box center [223, 99] width 26 height 26
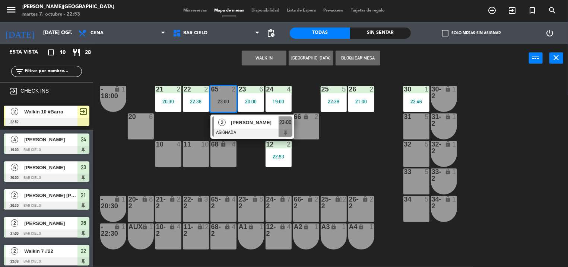
click at [210, 78] on div "21 2 20:30 22 2 22:38 23 6 20:00 24 4 19:00 25 5 22:38 26 2 21:00 30 1 22:46 65…" at bounding box center [333, 170] width 469 height 195
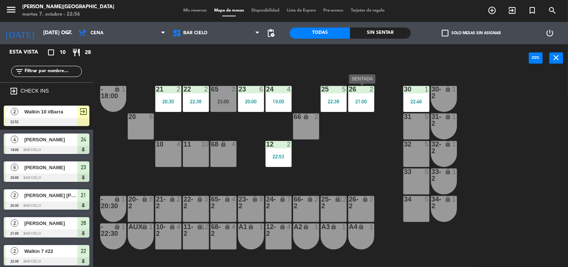
click at [359, 107] on div "26 2 21:00" at bounding box center [361, 99] width 26 height 26
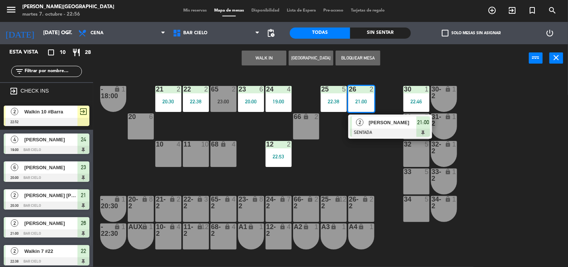
click at [370, 128] on div "[PERSON_NAME]" at bounding box center [392, 123] width 48 height 12
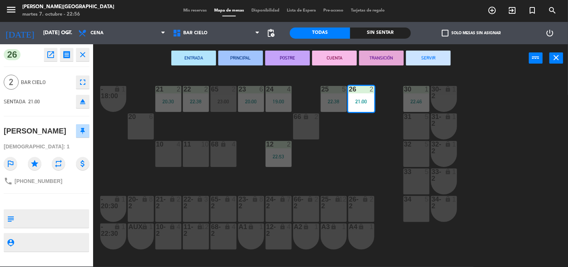
click at [411, 64] on button "SERVIR" at bounding box center [428, 58] width 45 height 15
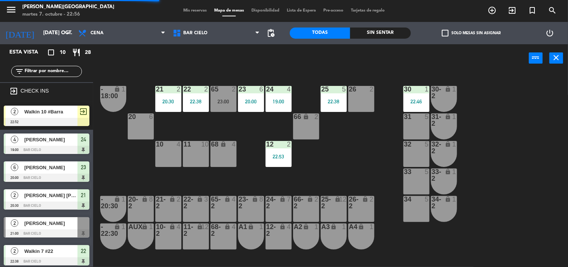
click at [416, 85] on div "21 2 20:30 22 2 22:38 23 6 20:00 24 4 19:00 25 5 22:38 26 2 30 1 22:46 65 2 23:…" at bounding box center [333, 170] width 469 height 195
click at [413, 96] on div "30 1 22:46" at bounding box center [416, 99] width 26 height 26
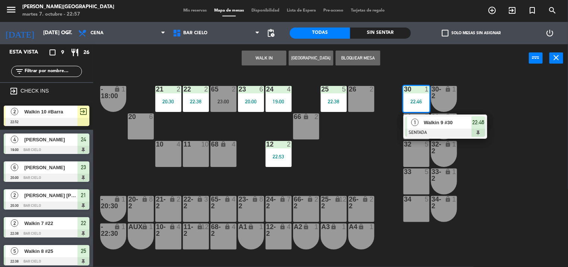
click at [357, 93] on div "26 2" at bounding box center [361, 99] width 26 height 26
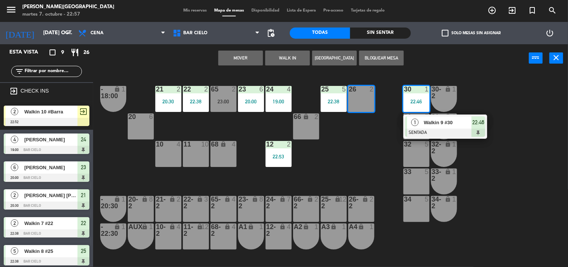
click at [222, 61] on button "Mover" at bounding box center [240, 58] width 45 height 15
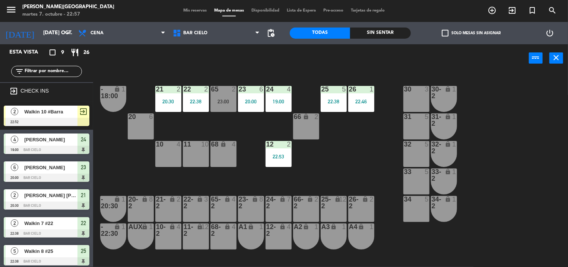
click at [303, 80] on div "21 2 20:30 22 2 22:38 23 6 20:00 24 4 19:00 25 5 22:38 26 1 22:46 30 3 65 2 23:…" at bounding box center [333, 170] width 469 height 195
click at [211, 73] on div "21 2 20:30 22 2 22:38 23 6 20:00 24 4 19:00 25 5 22:38 26 1 22:46 30 3 65 2 23:…" at bounding box center [333, 170] width 469 height 195
click at [211, 72] on div "power_input close" at bounding box center [311, 58] width 436 height 28
click at [243, 73] on div "21 2 20:30 22 2 22:38 23 6 20:00 24 4 19:00 25 5 22:38 26 1 22:46 30 3 65 2 23:…" at bounding box center [333, 170] width 469 height 195
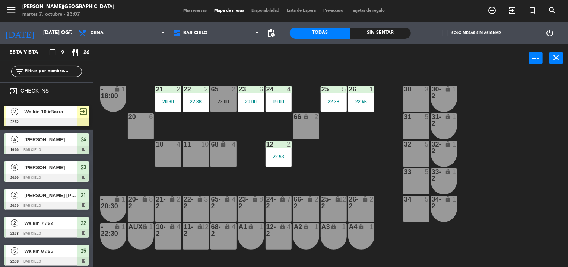
click at [328, 99] on div "25 5 22:38" at bounding box center [334, 99] width 26 height 26
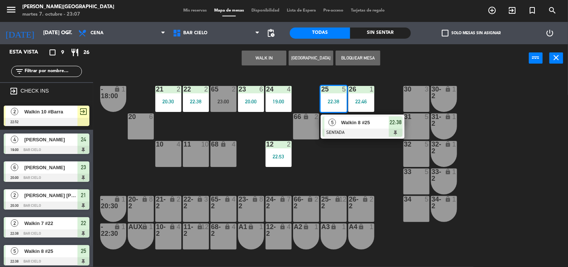
click at [338, 122] on div "5" at bounding box center [332, 123] width 16 height 12
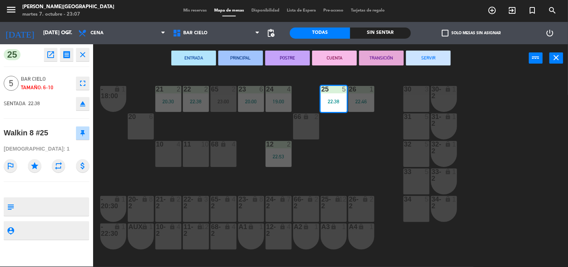
click at [423, 61] on button "SERVIR" at bounding box center [428, 58] width 45 height 15
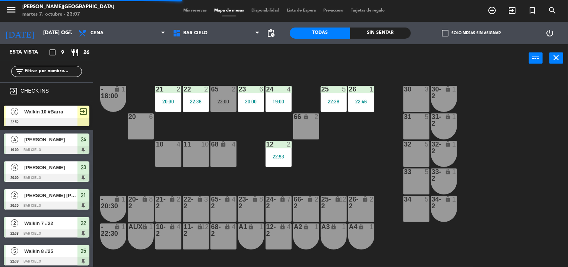
click at [278, 65] on div "power_input close" at bounding box center [311, 58] width 436 height 28
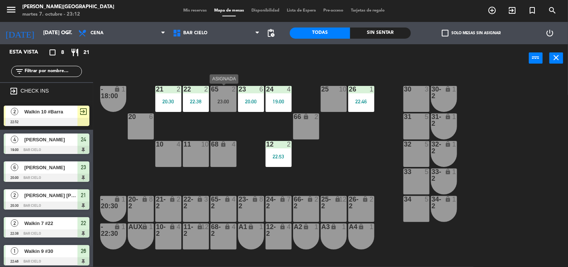
click at [221, 106] on div "65 2 23:00" at bounding box center [223, 99] width 26 height 26
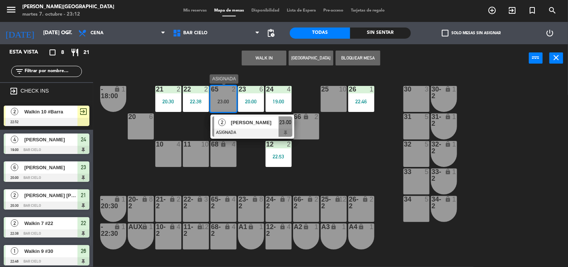
click at [235, 129] on div at bounding box center [252, 133] width 80 height 8
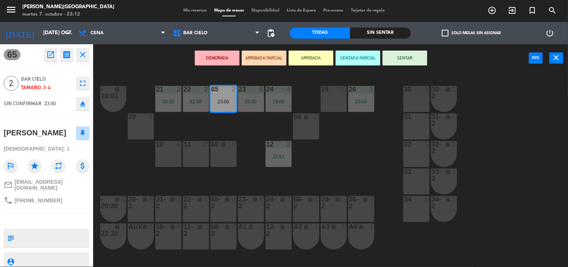
click at [404, 64] on button "SENTAR" at bounding box center [404, 58] width 45 height 15
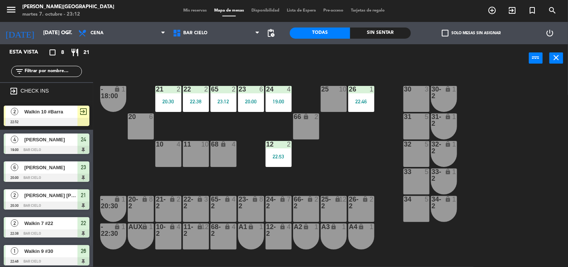
scroll to position [58, 0]
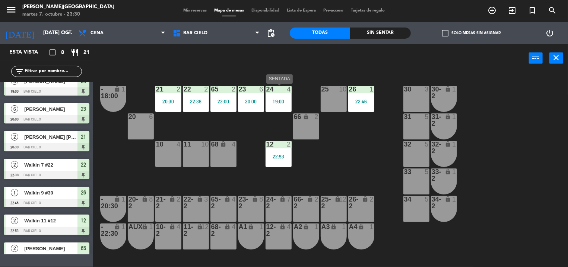
click at [281, 106] on div "24 4 19:00" at bounding box center [278, 99] width 26 height 26
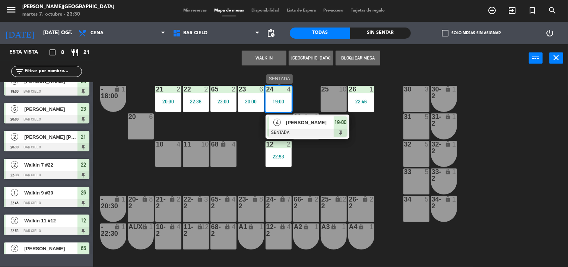
click at [289, 133] on div at bounding box center [307, 133] width 80 height 8
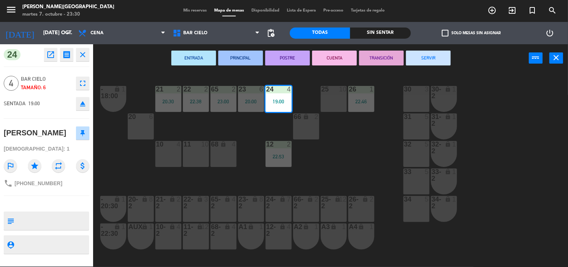
click at [423, 53] on button "SERVIR" at bounding box center [428, 58] width 45 height 15
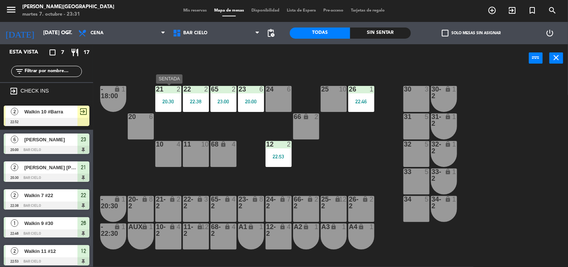
click at [168, 101] on div "20:30" at bounding box center [168, 101] width 26 height 5
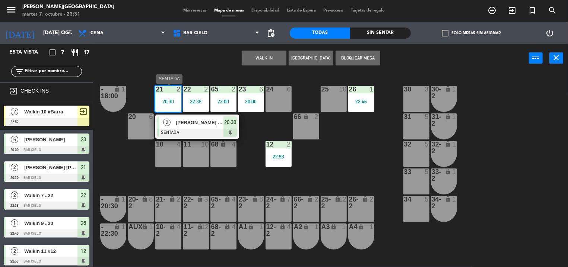
click at [195, 128] on div "[PERSON_NAME] [PERSON_NAME]" at bounding box center [199, 123] width 48 height 12
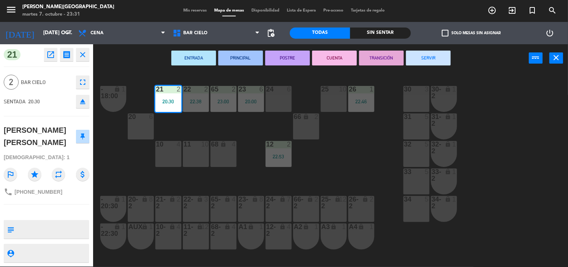
click at [421, 63] on button "SERVIR" at bounding box center [428, 58] width 45 height 15
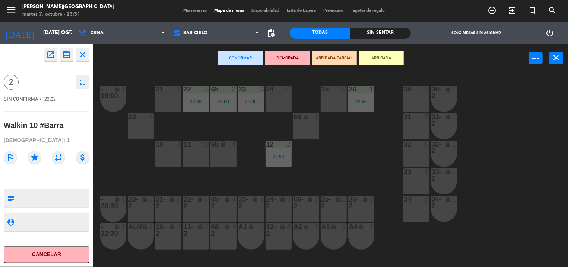
click at [165, 96] on div "21 2" at bounding box center [168, 99] width 26 height 26
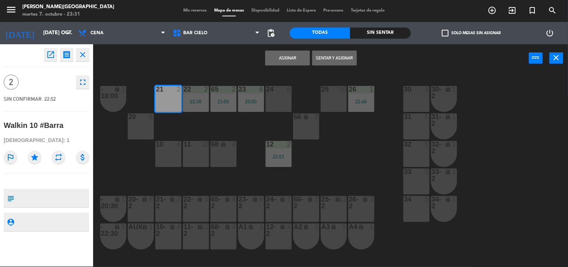
click at [314, 57] on button "Sentar y Asignar" at bounding box center [334, 58] width 45 height 15
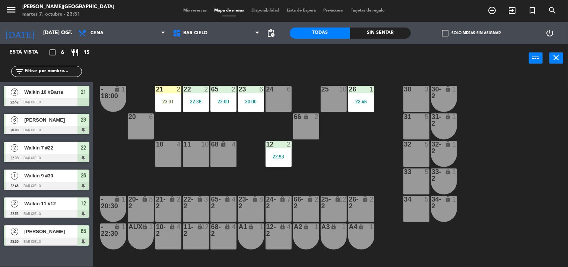
click at [258, 68] on div "power_input close" at bounding box center [311, 58] width 436 height 28
click at [187, 8] on div "Mis reservas Mapa de mesas Disponibilidad Lista de Espera Pre-acceso Tarjetas d…" at bounding box center [283, 10] width 209 height 7
click at [187, 9] on span "Mis reservas" at bounding box center [194, 11] width 31 height 4
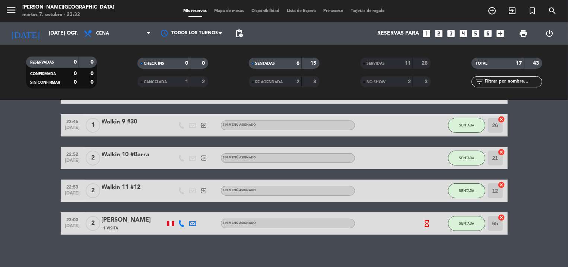
scroll to position [90, 0]
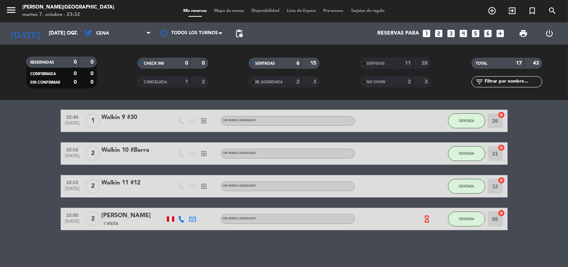
click at [222, 13] on span "Mapa de mesas" at bounding box center [228, 11] width 37 height 4
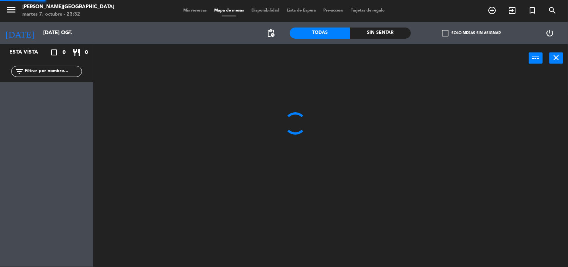
scroll to position [0, 0]
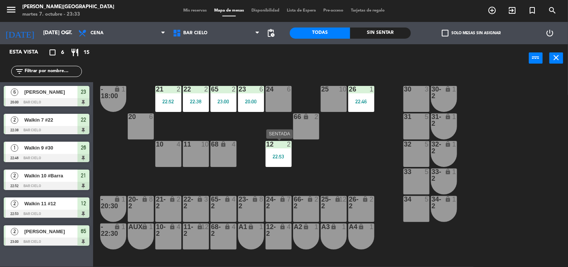
click at [272, 160] on div "12 2 22:53" at bounding box center [278, 154] width 26 height 26
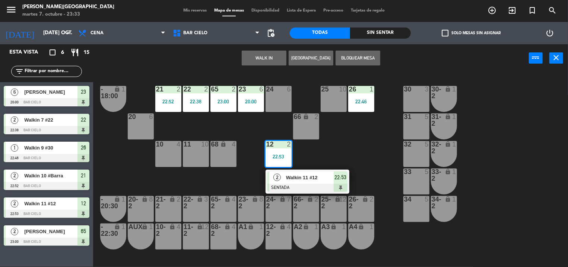
click at [275, 105] on div "24 6" at bounding box center [278, 99] width 26 height 26
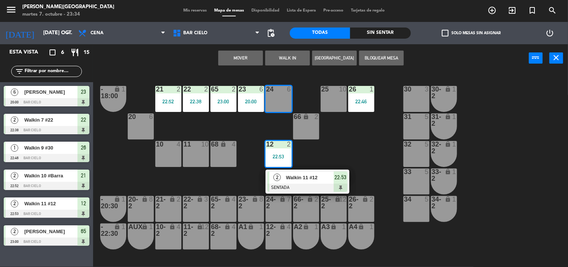
click at [238, 63] on button "Mover" at bounding box center [240, 58] width 45 height 15
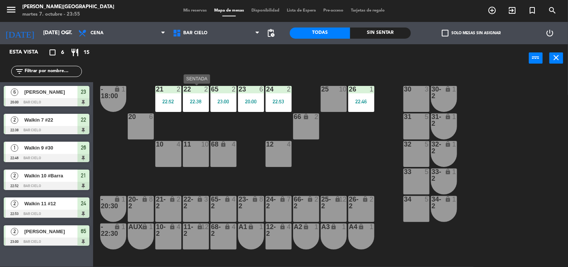
click at [189, 98] on div "22 2 22:38" at bounding box center [196, 99] width 26 height 26
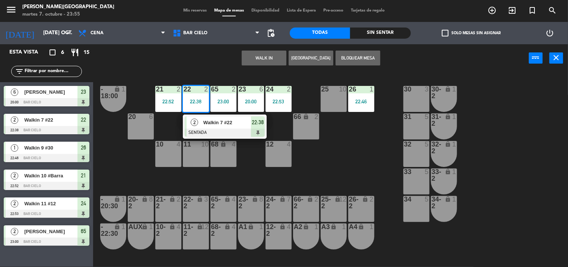
click at [210, 142] on div "68" at bounding box center [211, 144] width 12 height 7
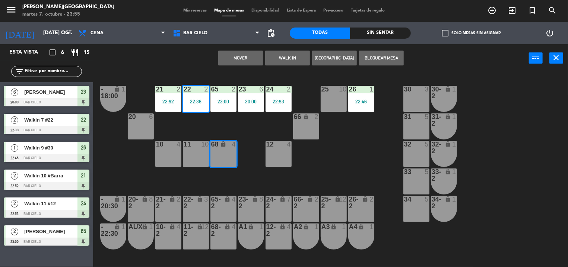
click at [222, 152] on div "68 lock 4" at bounding box center [223, 154] width 26 height 26
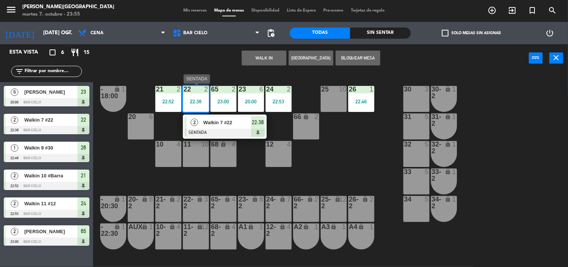
click at [220, 129] on div at bounding box center [225, 133] width 80 height 8
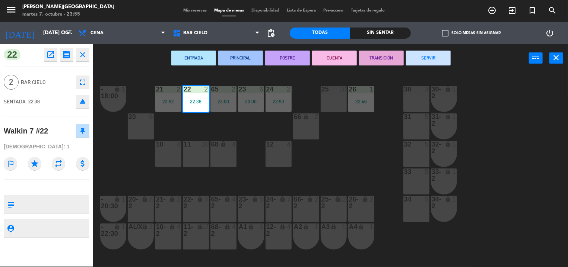
click at [410, 60] on button "SERVIR" at bounding box center [428, 58] width 45 height 15
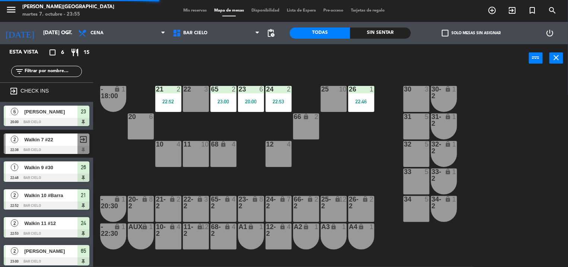
click at [278, 52] on div "power_input close" at bounding box center [311, 58] width 436 height 28
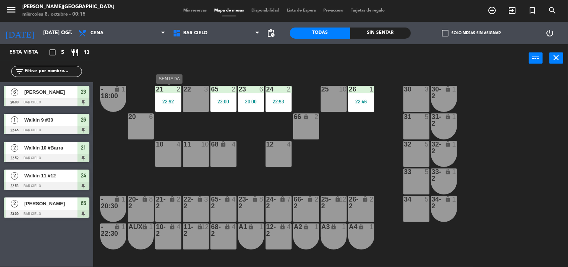
click at [168, 92] on div at bounding box center [168, 89] width 12 height 7
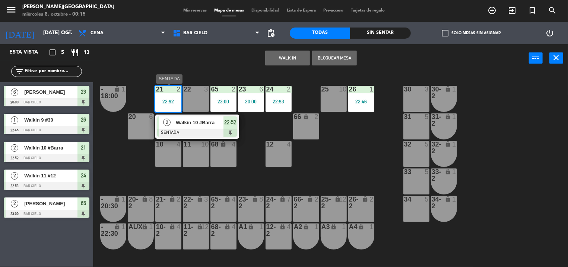
click at [188, 120] on span "Walkin 10 #Barra" at bounding box center [200, 123] width 48 height 8
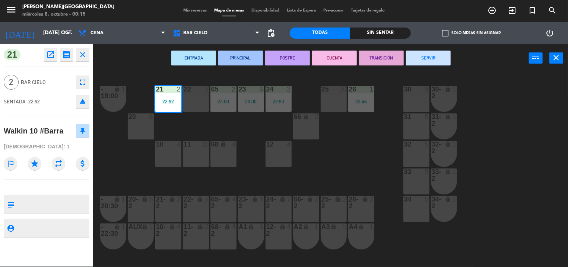
click at [431, 62] on button "SERVIR" at bounding box center [428, 58] width 45 height 15
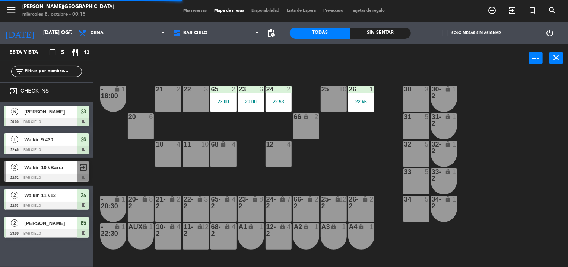
click at [352, 106] on div "26 1 22:46" at bounding box center [361, 99] width 26 height 26
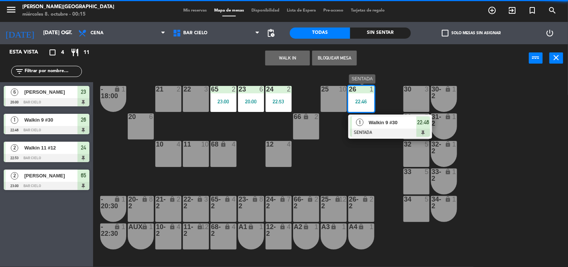
click at [375, 128] on div "Walkin 9 #30" at bounding box center [392, 123] width 48 height 12
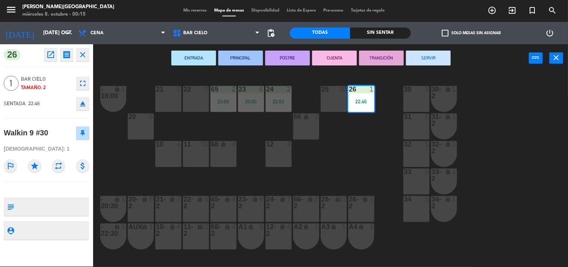
click at [425, 64] on button "SERVIR" at bounding box center [428, 58] width 45 height 15
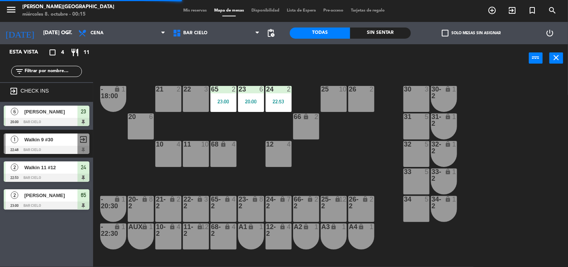
click at [227, 101] on div "23:00" at bounding box center [223, 101] width 26 height 5
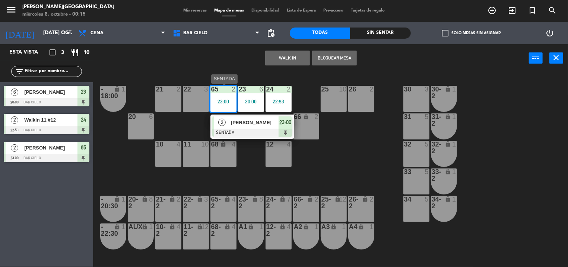
click at [233, 125] on span "[PERSON_NAME]" at bounding box center [255, 123] width 48 height 8
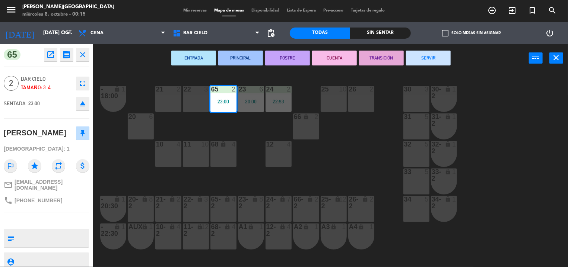
click at [428, 57] on button "SERVIR" at bounding box center [428, 58] width 45 height 15
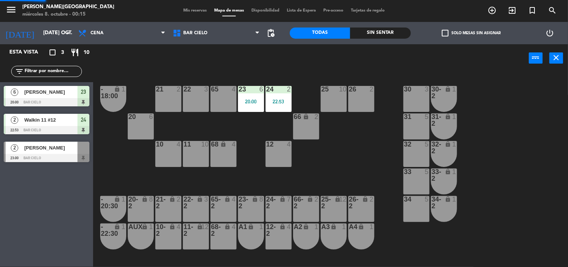
scroll to position [0, 0]
click at [254, 96] on div "23 6 20:00" at bounding box center [251, 99] width 26 height 26
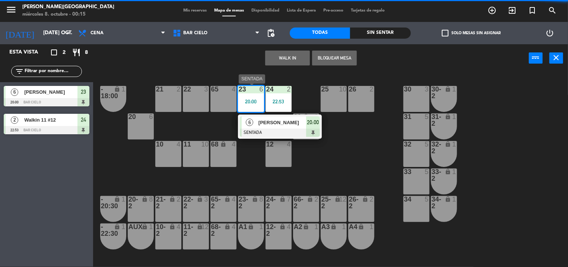
click at [261, 122] on span "[PERSON_NAME]" at bounding box center [282, 123] width 48 height 8
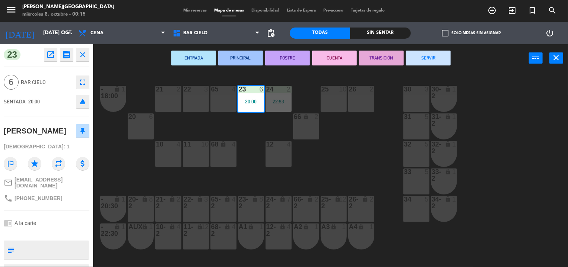
click at [431, 54] on button "SERVIR" at bounding box center [428, 58] width 45 height 15
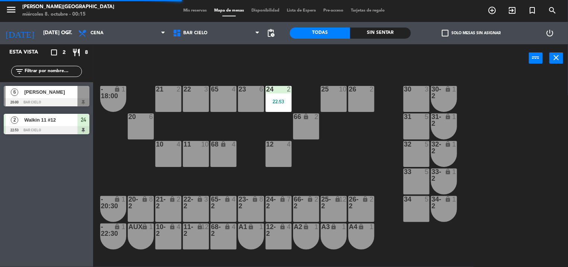
click at [275, 95] on div "24 2 22:53" at bounding box center [278, 99] width 26 height 26
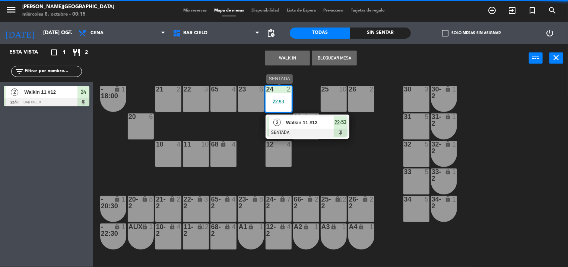
click at [294, 137] on div at bounding box center [307, 133] width 80 height 8
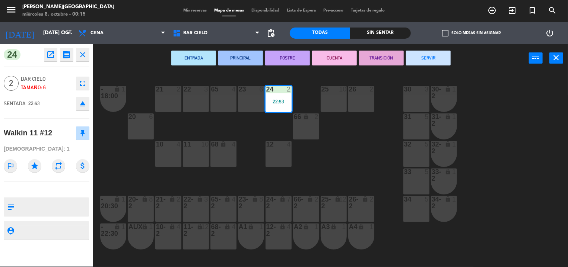
drag, startPoint x: 427, startPoint y: 48, endPoint x: 423, endPoint y: 60, distance: 12.7
click at [423, 60] on div "ENTRADA PRINCIPAL POSTRE CUENTA TRANSICIÓN SERVIR power_input close" at bounding box center [311, 58] width 436 height 28
click at [423, 60] on button "SERVIR" at bounding box center [428, 58] width 45 height 15
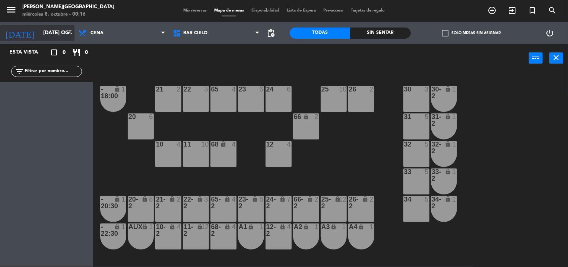
click at [49, 32] on input "[DATE] oct." at bounding box center [74, 32] width 71 height 13
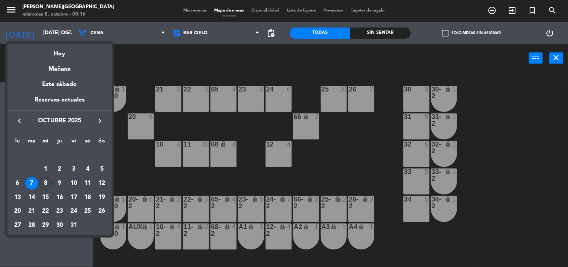
click at [48, 185] on div "8" at bounding box center [45, 183] width 13 height 13
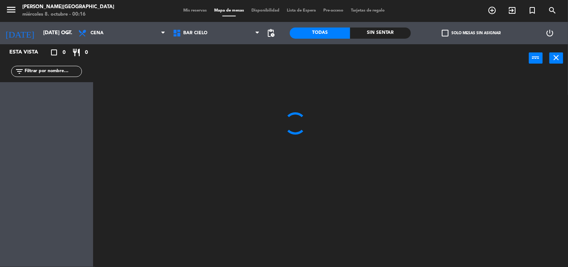
type input "mié. [DATE]"
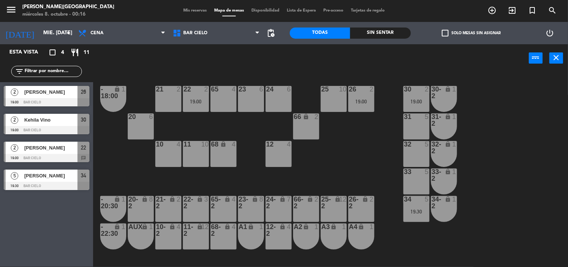
click at [186, 62] on div "power_input close" at bounding box center [311, 58] width 436 height 28
click at [423, 217] on div "34 5 19:30" at bounding box center [416, 209] width 26 height 26
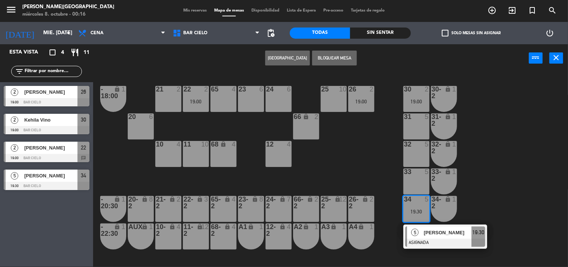
click at [257, 100] on div "23 6" at bounding box center [251, 99] width 26 height 26
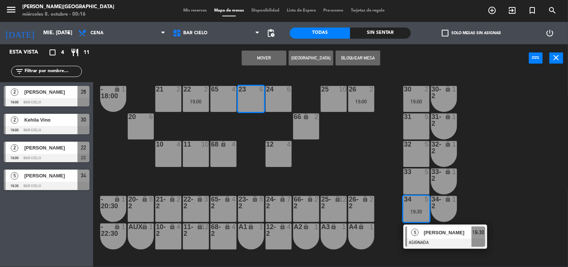
click at [266, 61] on button "Mover" at bounding box center [264, 58] width 45 height 15
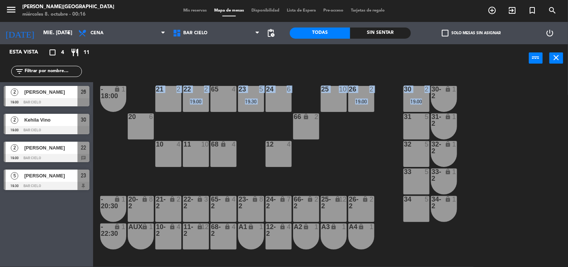
drag, startPoint x: 386, startPoint y: 93, endPoint x: 418, endPoint y: 101, distance: 32.8
click at [418, 101] on div "21 2 22 2 19:00 23 5 19:30 24 6 25 10 26 2 19:00 30 2 19:00 65 4 - 18:00 lock 1…" at bounding box center [333, 170] width 469 height 195
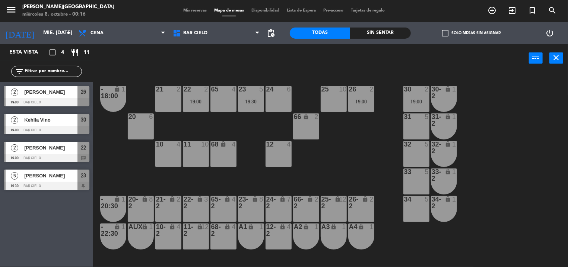
click at [418, 100] on div "19:00" at bounding box center [416, 101] width 26 height 5
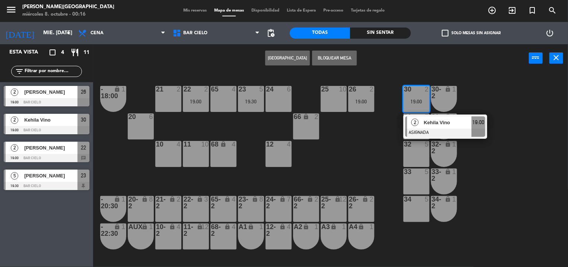
click at [164, 103] on div "21 2" at bounding box center [168, 99] width 26 height 26
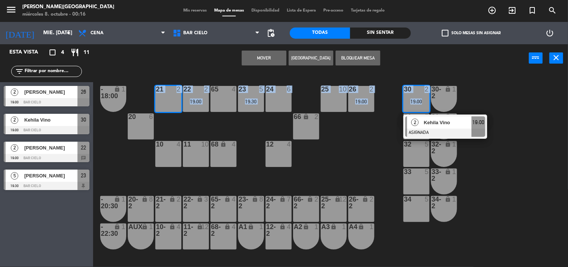
click at [261, 58] on button "Mover" at bounding box center [264, 58] width 45 height 15
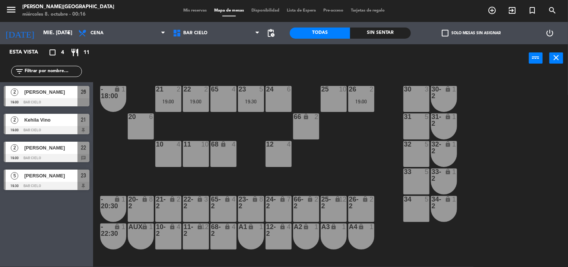
click at [321, 83] on div "21 2 19:00 22 2 19:00 23 5 19:30 24 6 25 10 26 2 19:00 30 3 65 4 - 18:00 lock 1…" at bounding box center [333, 170] width 469 height 195
click at [45, 38] on input "mié. [DATE]" at bounding box center [74, 32] width 71 height 13
